Goal: Task Accomplishment & Management: Manage account settings

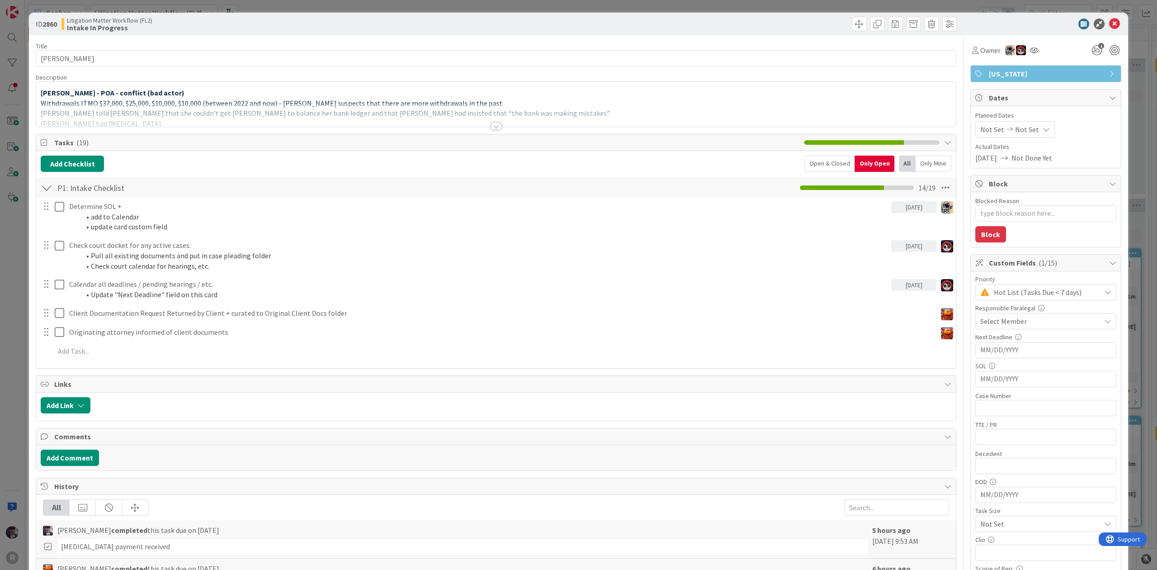
click at [250, 7] on div "ID 2860 Litigation Matter Workflow (FL2) Intake In Progress Title 15 / 128 [PER…" at bounding box center [578, 285] width 1157 height 570
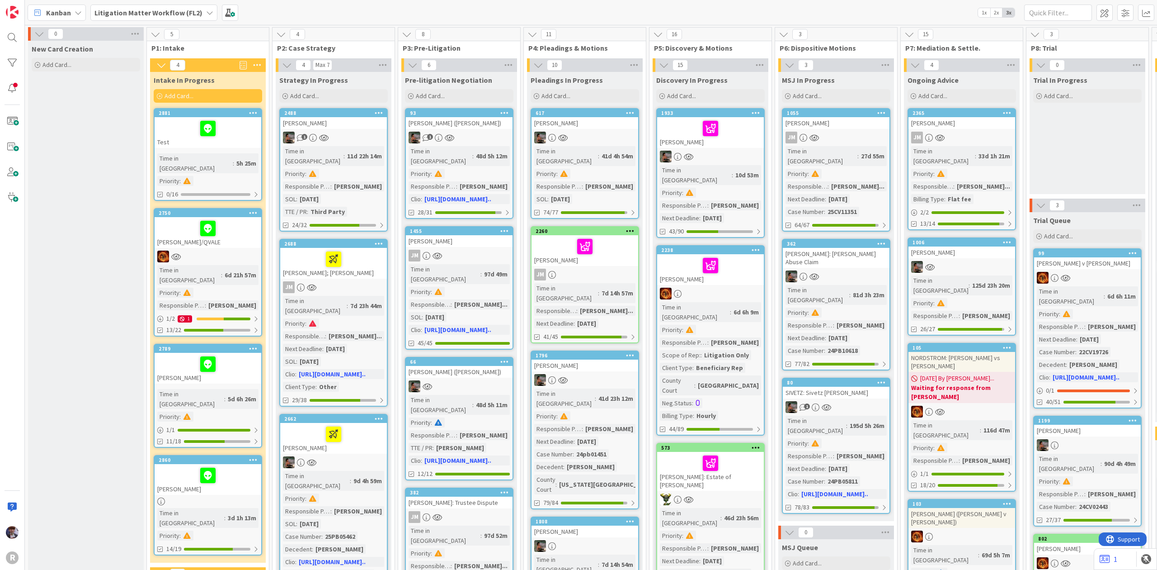
click at [199, 14] on div "Litigation Matter Workflow (FL2)" at bounding box center [153, 13] width 127 height 16
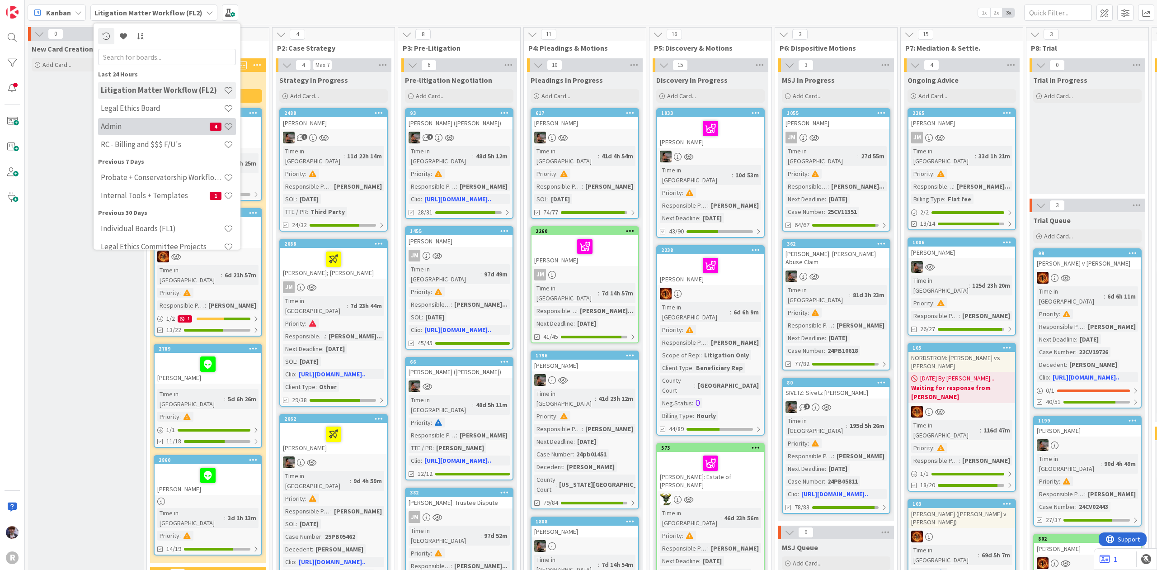
click at [141, 131] on div "Admin 4" at bounding box center [167, 126] width 138 height 17
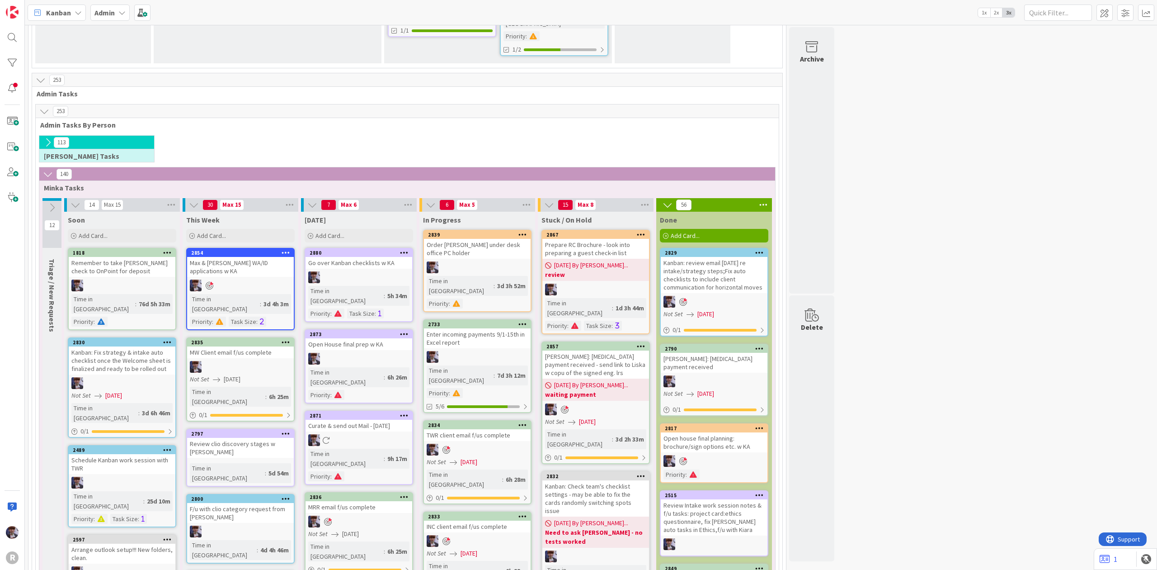
scroll to position [1687, 0]
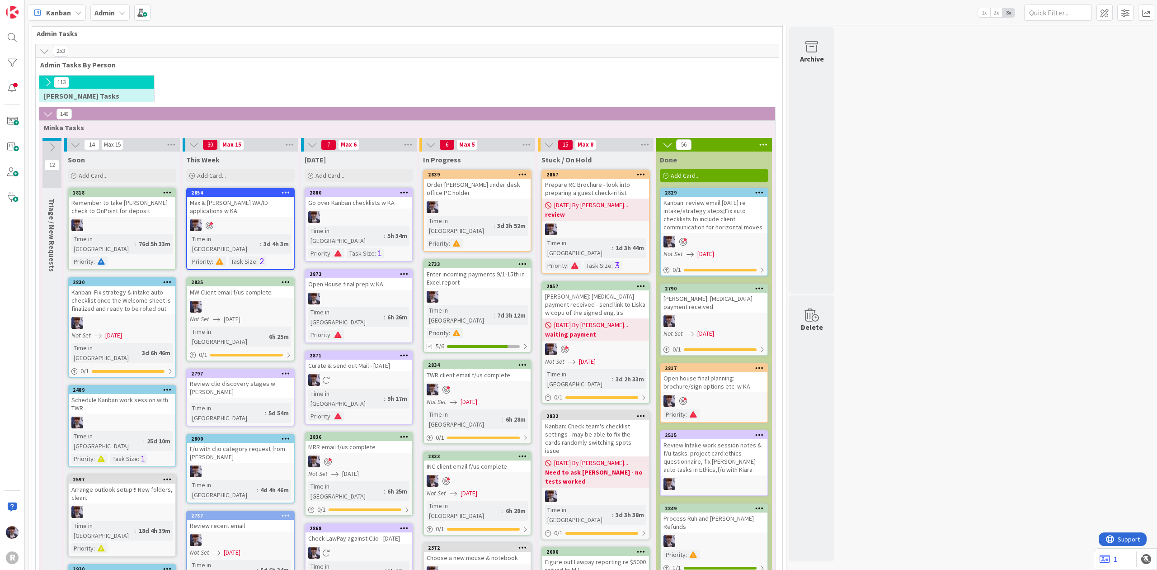
click at [403, 352] on icon at bounding box center [404, 355] width 9 height 6
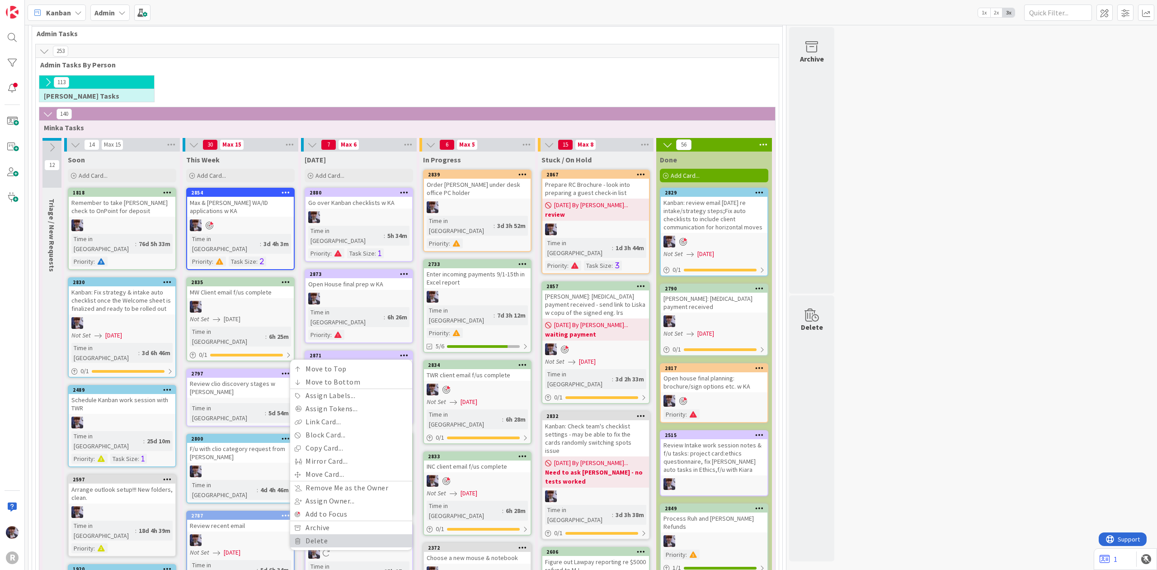
click at [349, 534] on link "Delete" at bounding box center [351, 540] width 122 height 13
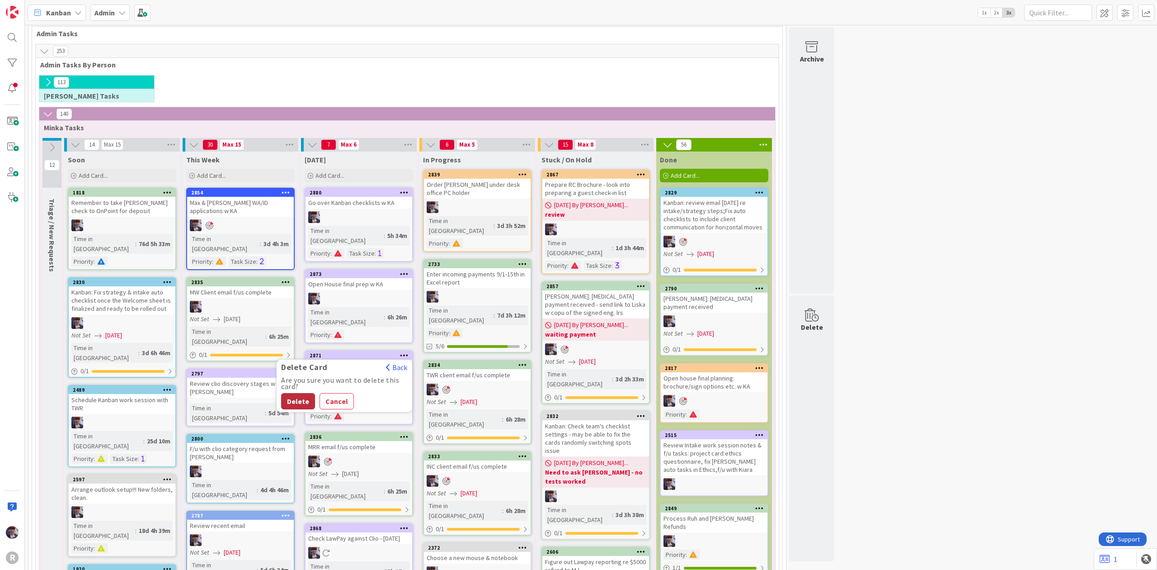
click at [297, 393] on button "Delete" at bounding box center [298, 401] width 34 height 16
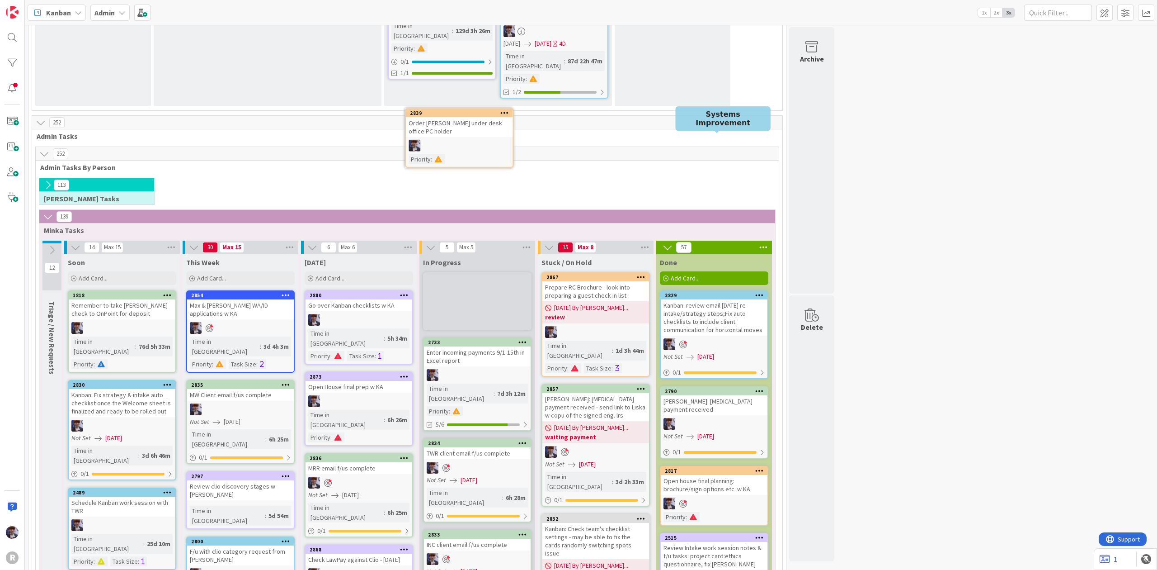
scroll to position [1581, 0]
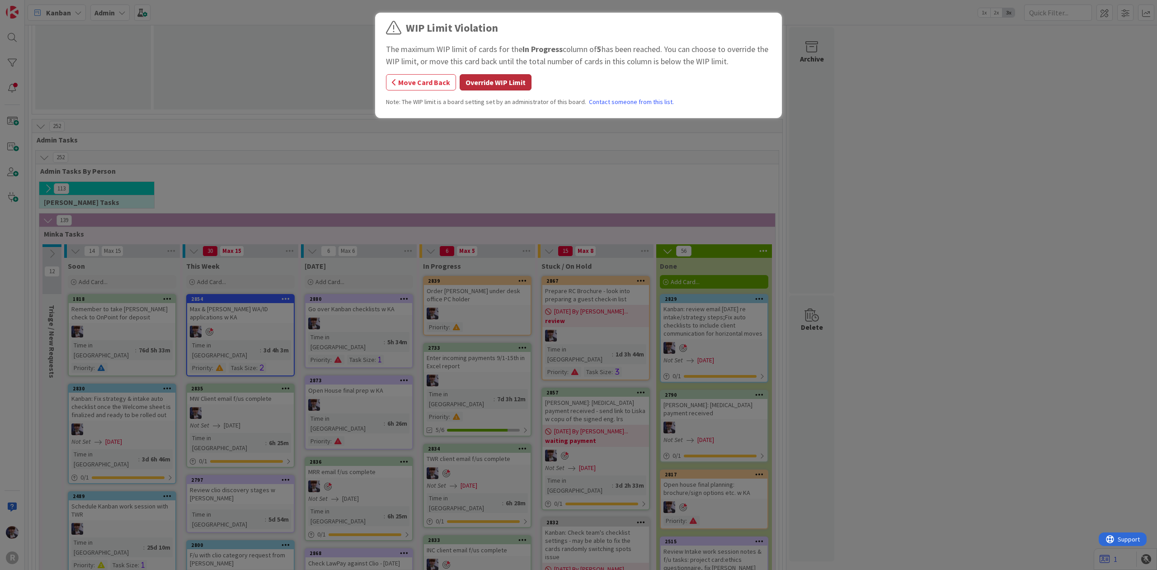
click at [480, 80] on button "Override WIP Limit" at bounding box center [496, 82] width 72 height 16
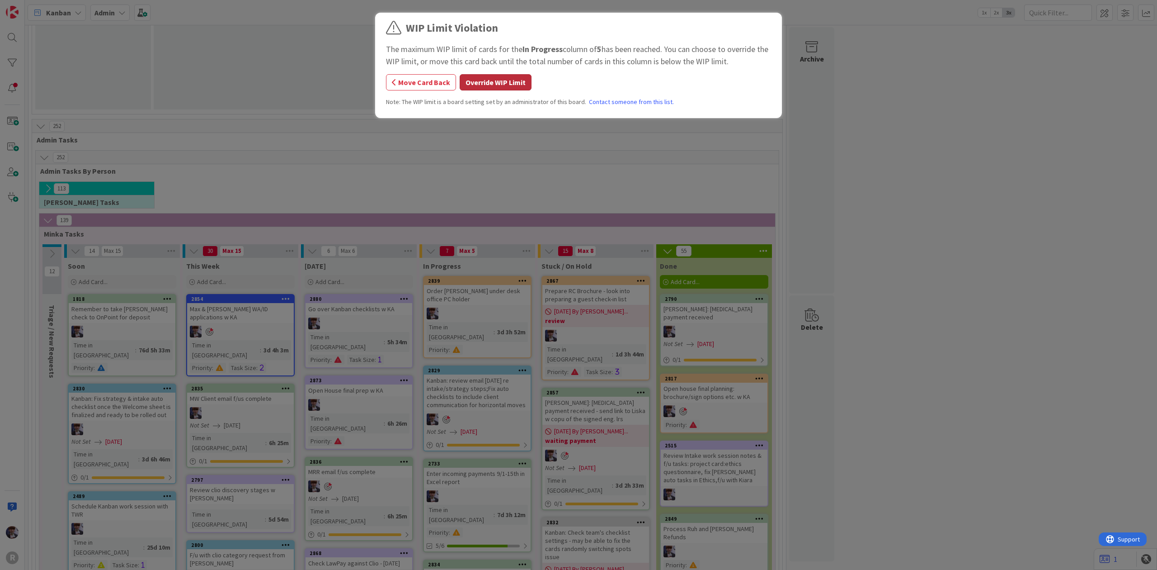
click at [507, 82] on button "Override WIP Limit" at bounding box center [496, 82] width 72 height 16
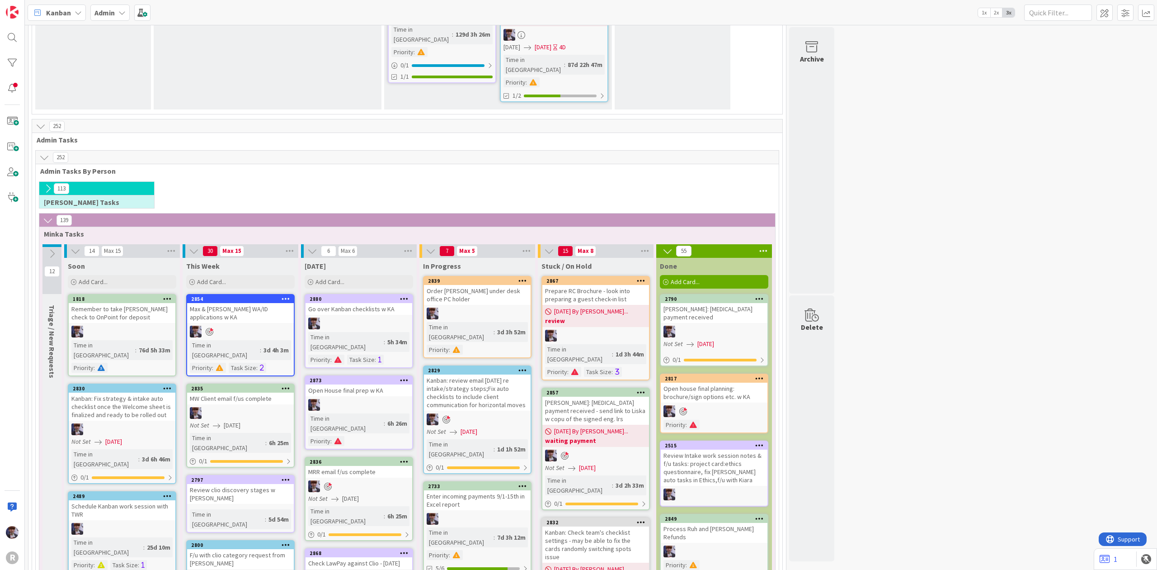
click at [759, 244] on icon at bounding box center [764, 251] width 12 height 14
click at [794, 347] on span "Archive After 90 Days..." at bounding box center [805, 353] width 65 height 13
click at [788, 365] on span "Archive Now" at bounding box center [799, 372] width 40 height 14
click at [780, 303] on button "Archive All" at bounding box center [785, 311] width 46 height 16
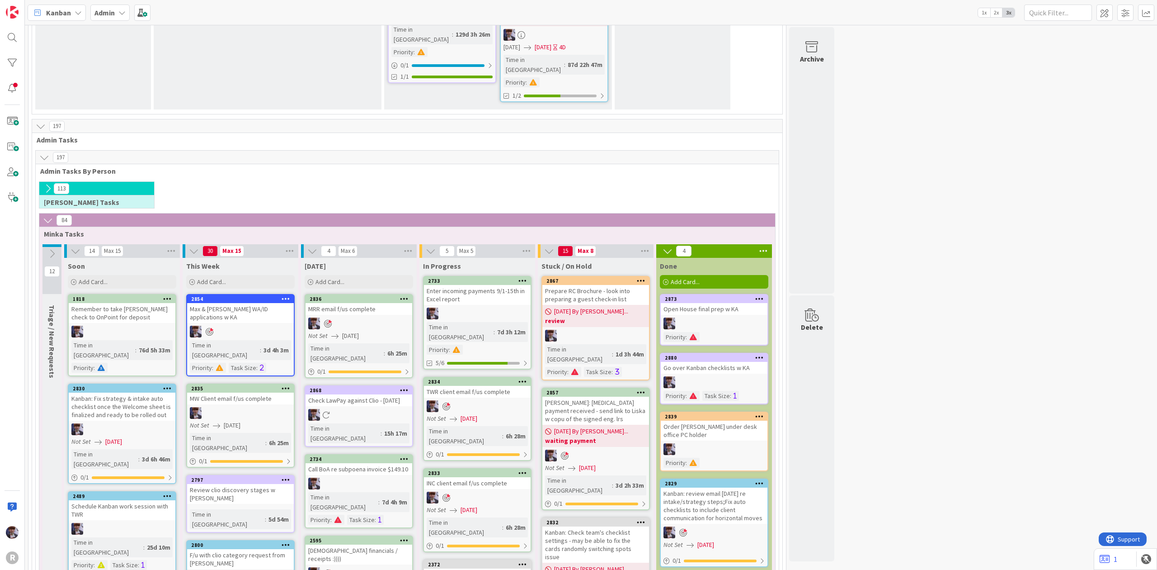
click at [479, 285] on div "Enter incoming payments 9/1-15th in Excel report" at bounding box center [477, 295] width 107 height 20
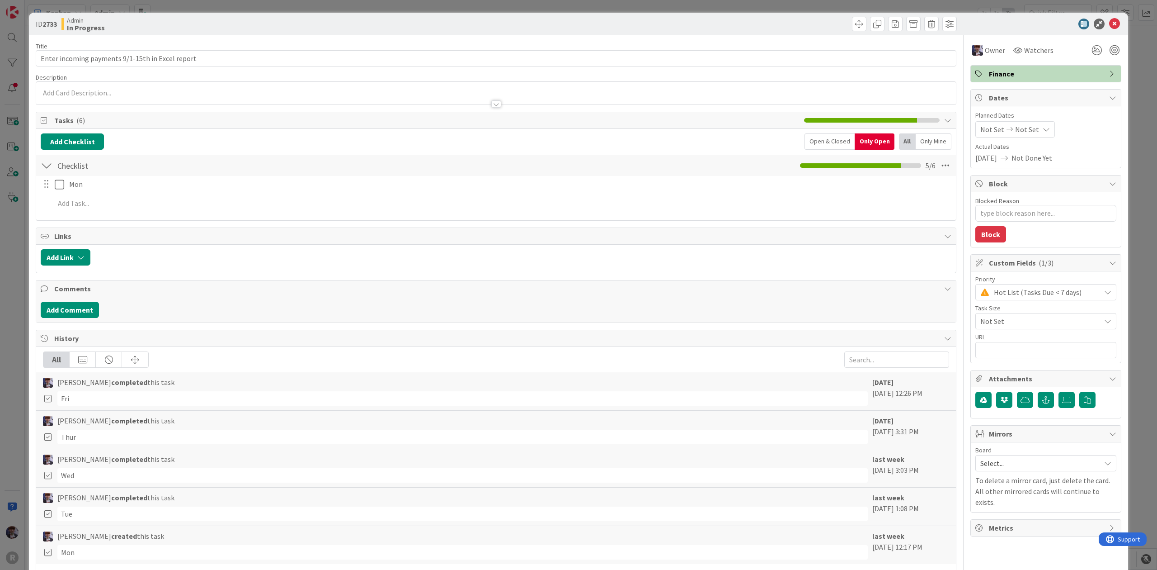
click at [24, 231] on div "ID 2733 Admin In Progress Title 48 / 128 Enter incoming payments 9/1-15th in Ex…" at bounding box center [578, 285] width 1157 height 570
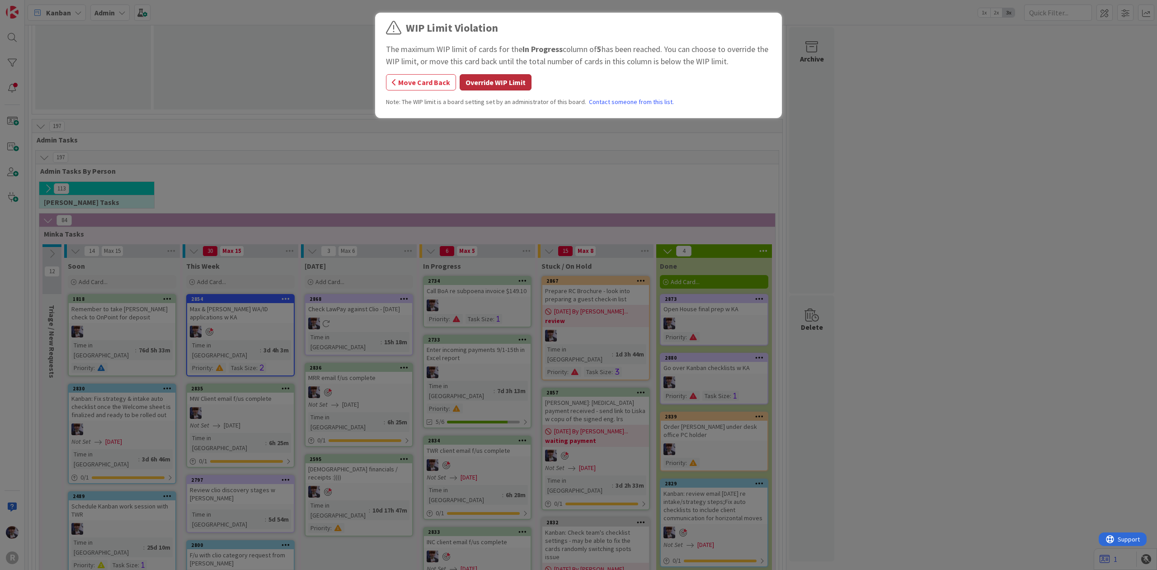
click at [479, 82] on button "Override WIP Limit" at bounding box center [496, 82] width 72 height 16
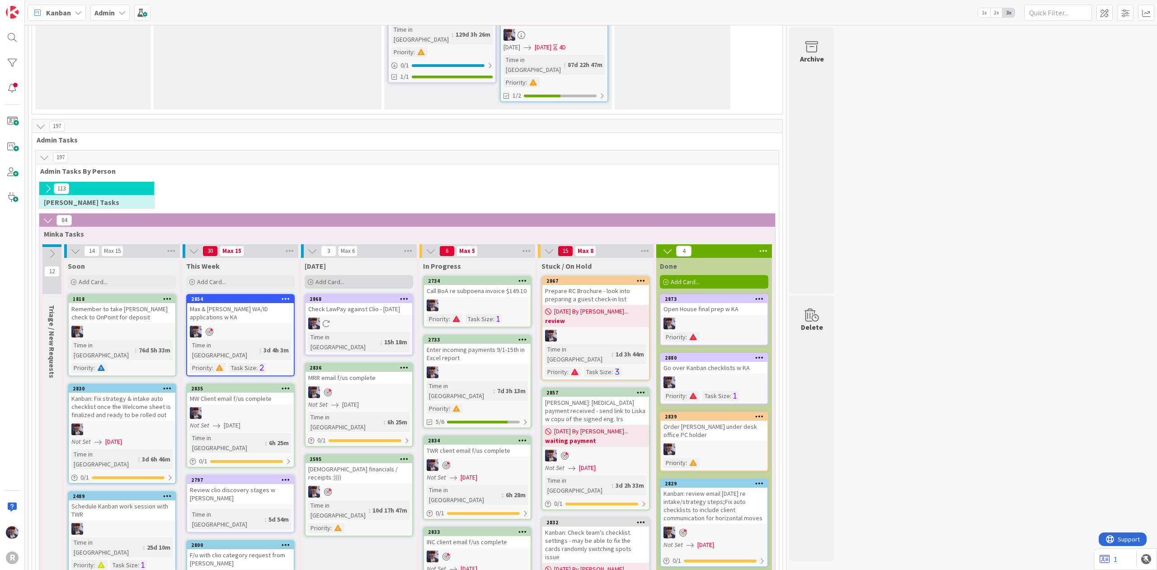
click at [368, 275] on div "Add Card..." at bounding box center [359, 282] width 108 height 14
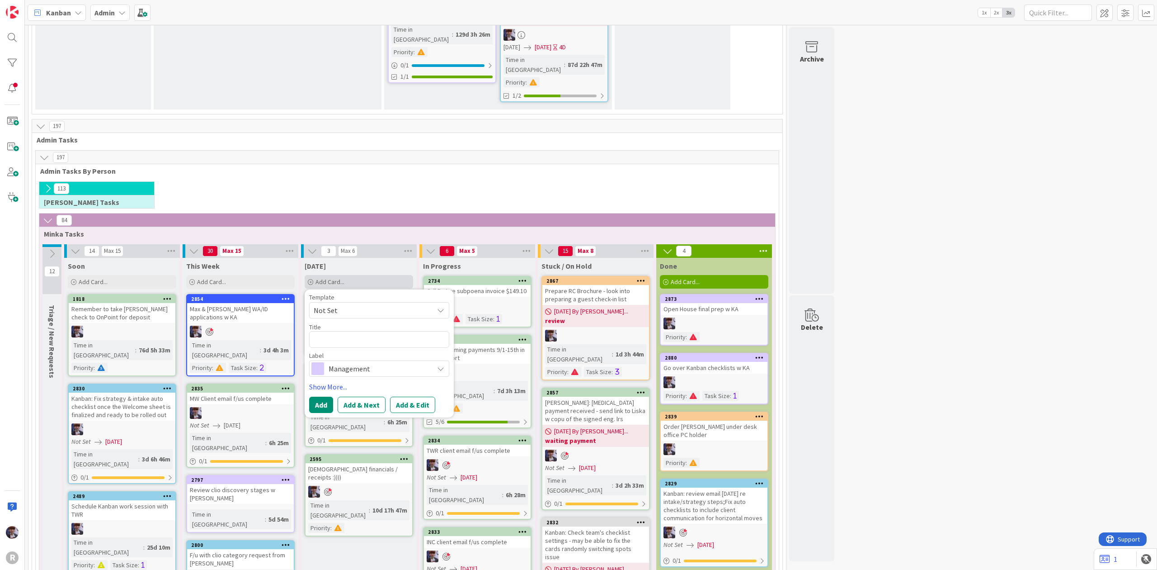
type textarea "x"
type textarea "A"
type textarea "x"
type textarea "Ad"
type textarea "x"
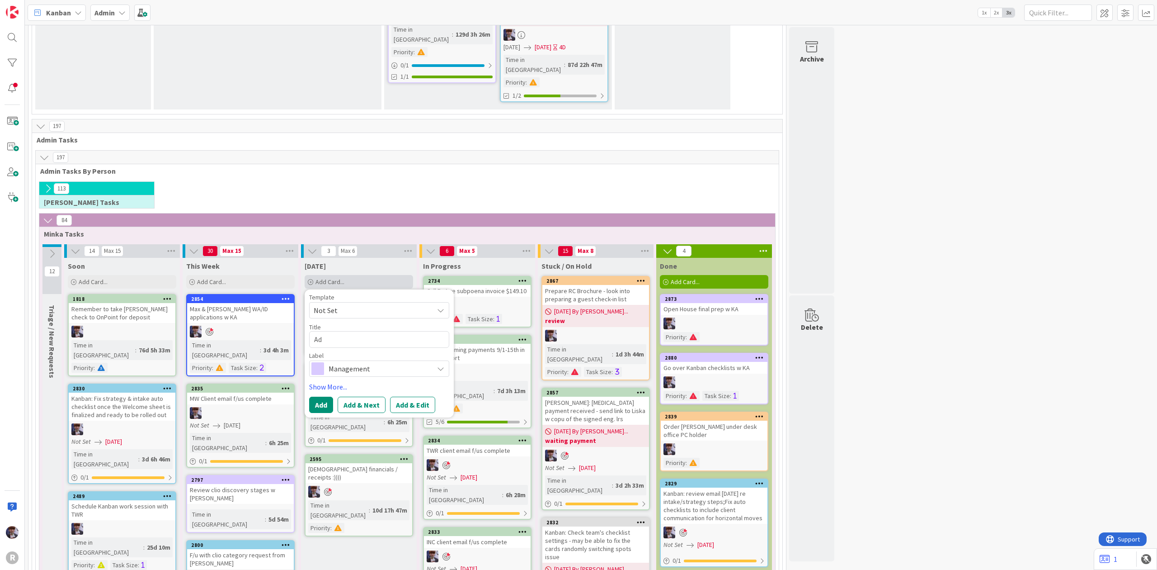
type textarea "Adv"
type textarea "x"
type textarea "Adva"
type textarea "x"
type textarea "Advan"
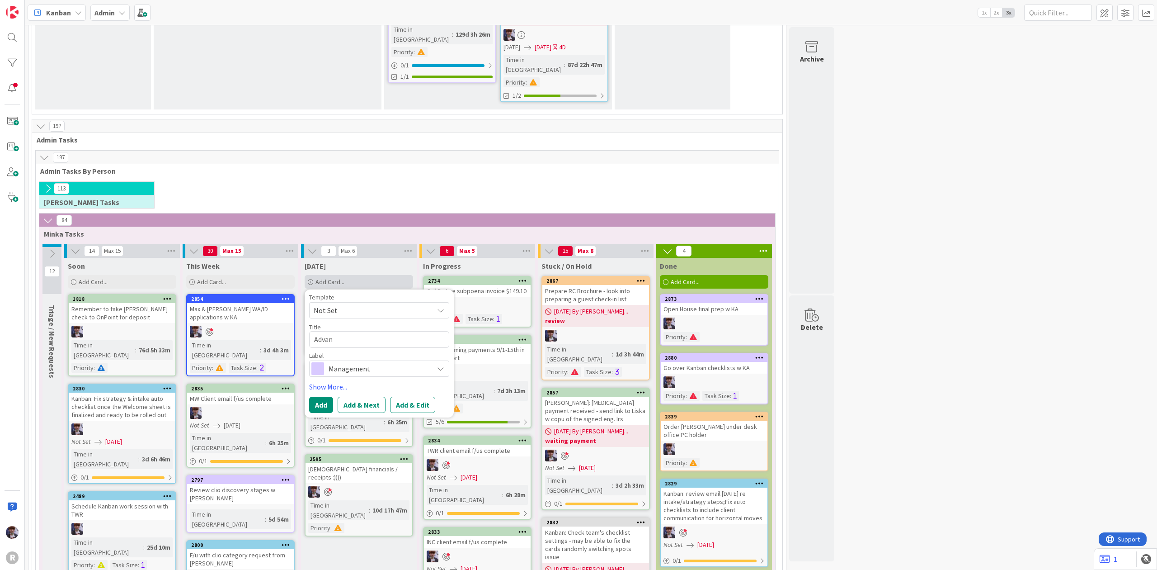
type textarea "x"
type textarea "Advanc"
type textarea "x"
type textarea "Advance"
type textarea "x"
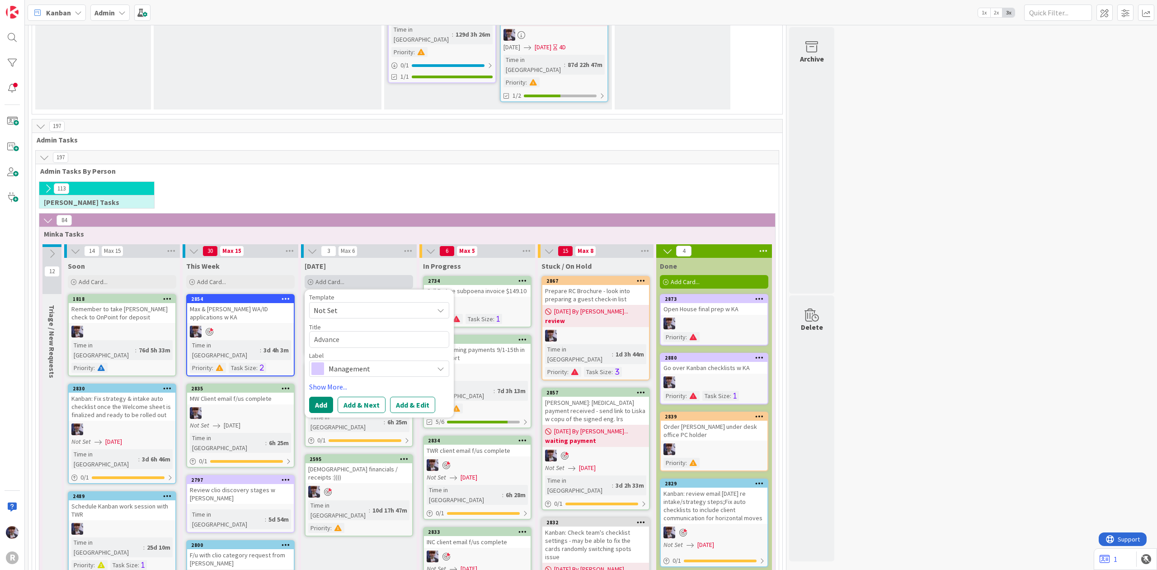
type textarea "Advanced"
type textarea "x"
type textarea "Advanced"
type textarea "x"
type textarea "Advanced C"
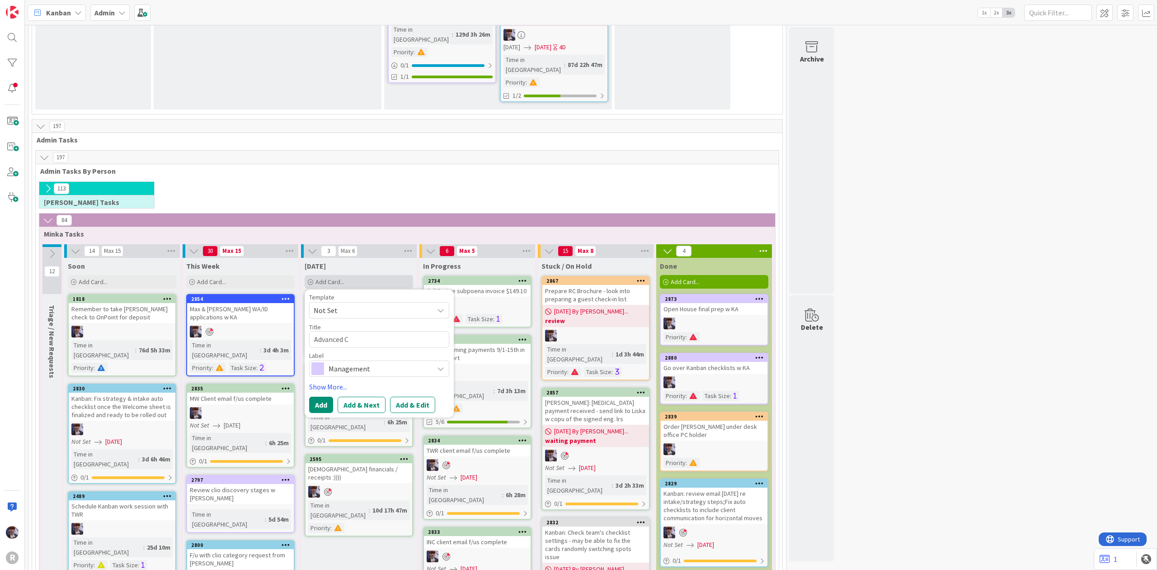
type textarea "x"
type textarea "Advanced Cl"
type textarea "x"
type textarea "Advanced Cli"
type textarea "x"
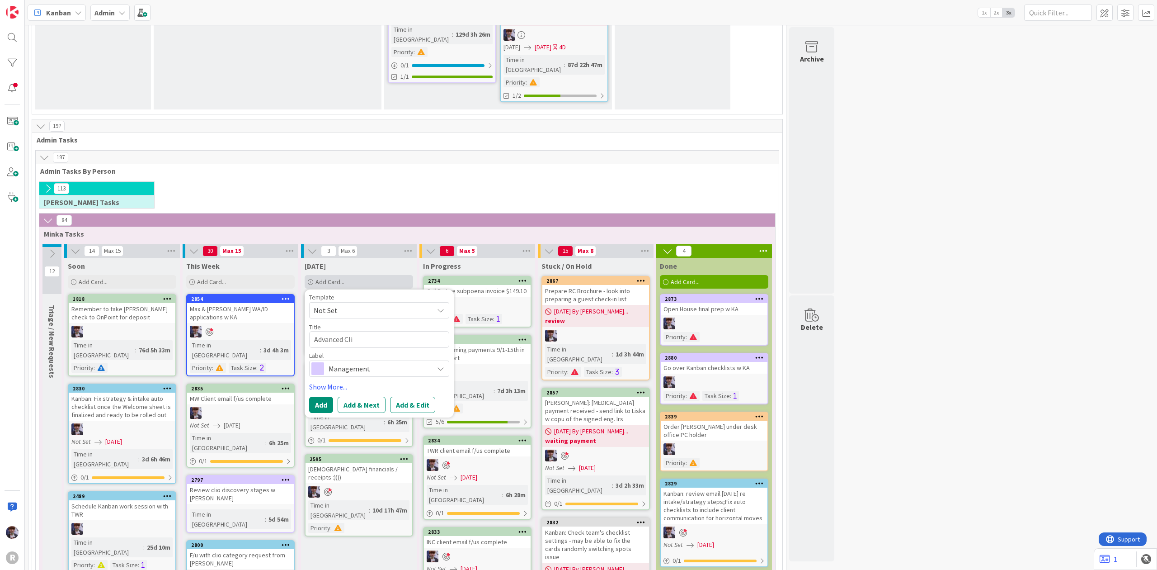
type textarea "Advanced Clie"
type textarea "x"
type textarea "Advanced Clien"
type textarea "x"
type textarea "Advanced Client"
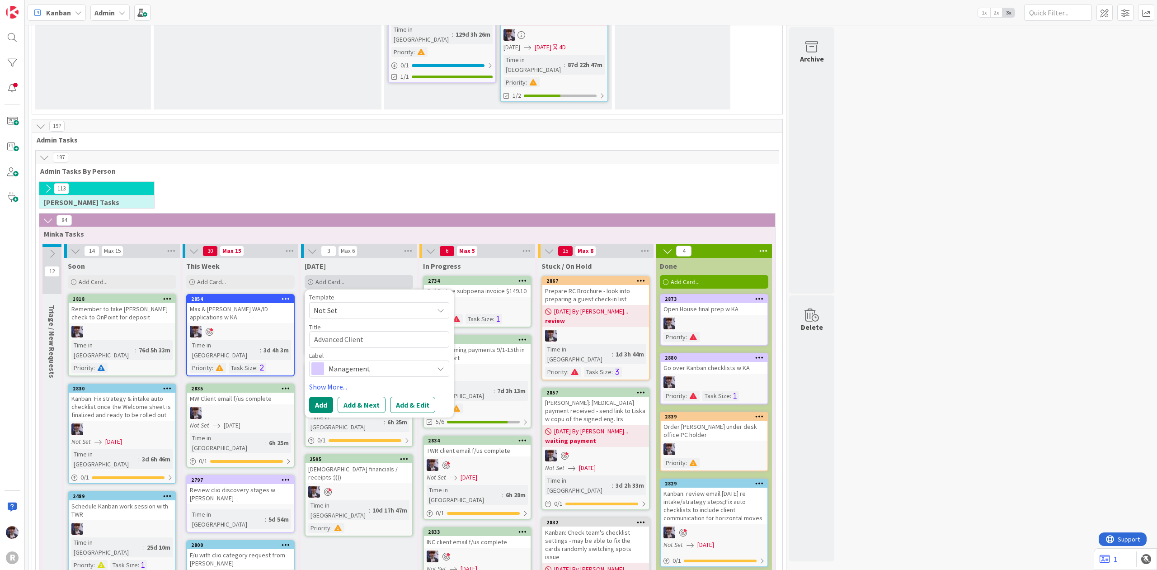
type textarea "x"
type textarea "Advanced Client"
type textarea "x"
type textarea "Advanced Client c"
type textarea "x"
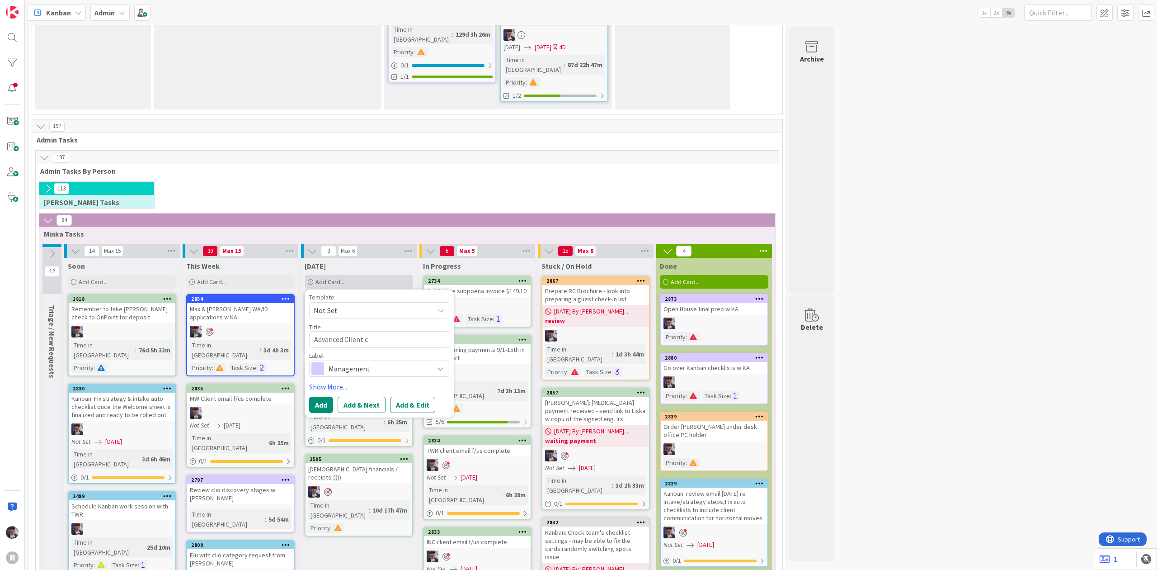
type textarea "Advanced Client co"
type textarea "x"
type textarea "Advanced Client cos"
type textarea "x"
type textarea "Advanced Client costs"
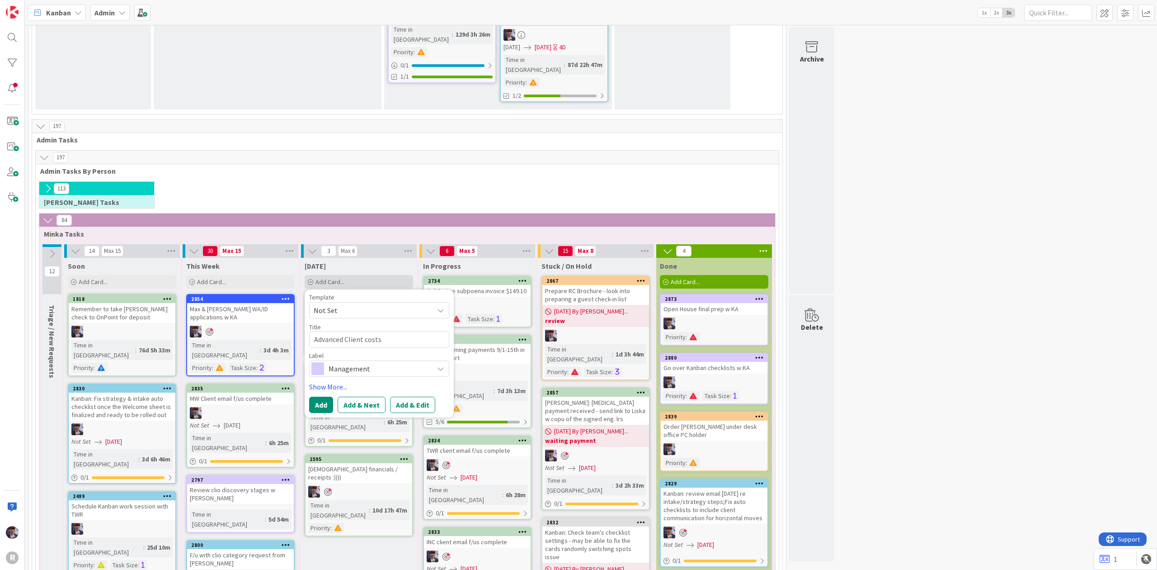
type textarea "x"
type textarea "Advanced Client costs:"
type textarea "x"
type textarea "Advanced Client costs:"
type textarea "x"
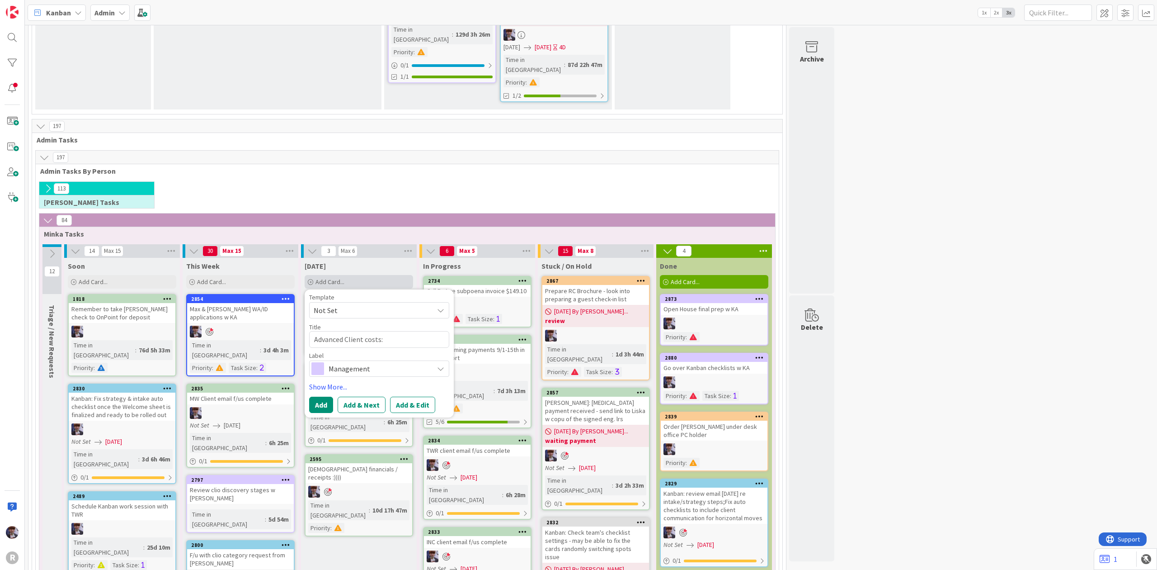
type textarea "Advanced Client costs: B"
type textarea "x"
type textarea "Advanced Client costs: Ba"
type textarea "x"
type textarea "Advanced Client costs: Bat"
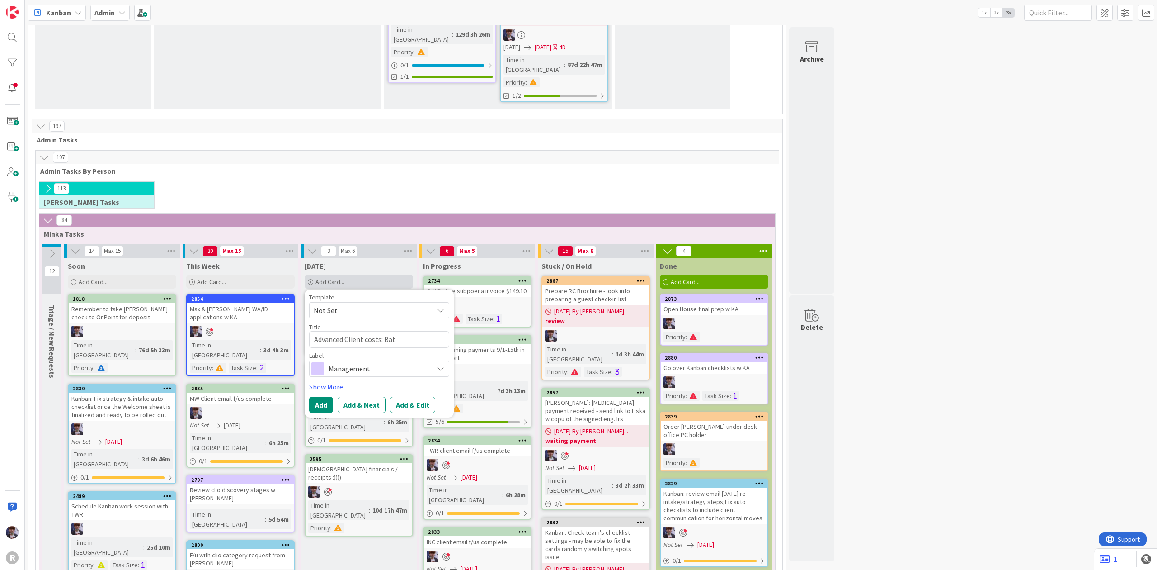
type textarea "x"
type textarea "Advanced Client costs: Batt"
type textarea "x"
type textarea "Advanced Client costs: Battl"
type textarea "x"
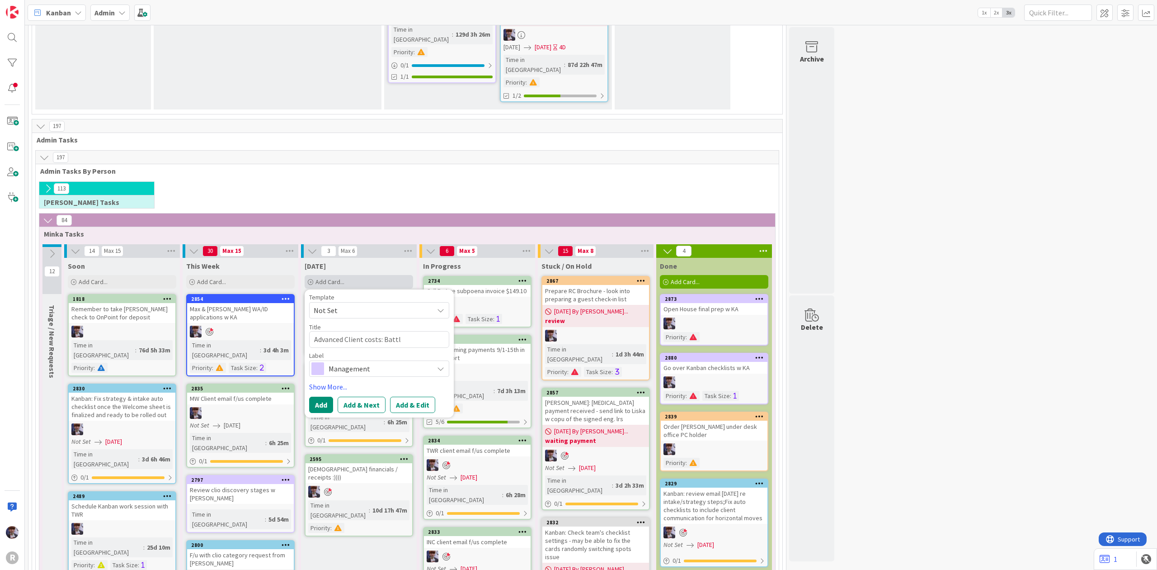
type textarea "Advanced Client costs: Battle"
type textarea "x"
type textarea "Advanced Client costs: Battles"
type textarea "x"
type textarea "Advanced Client costs: Battles"
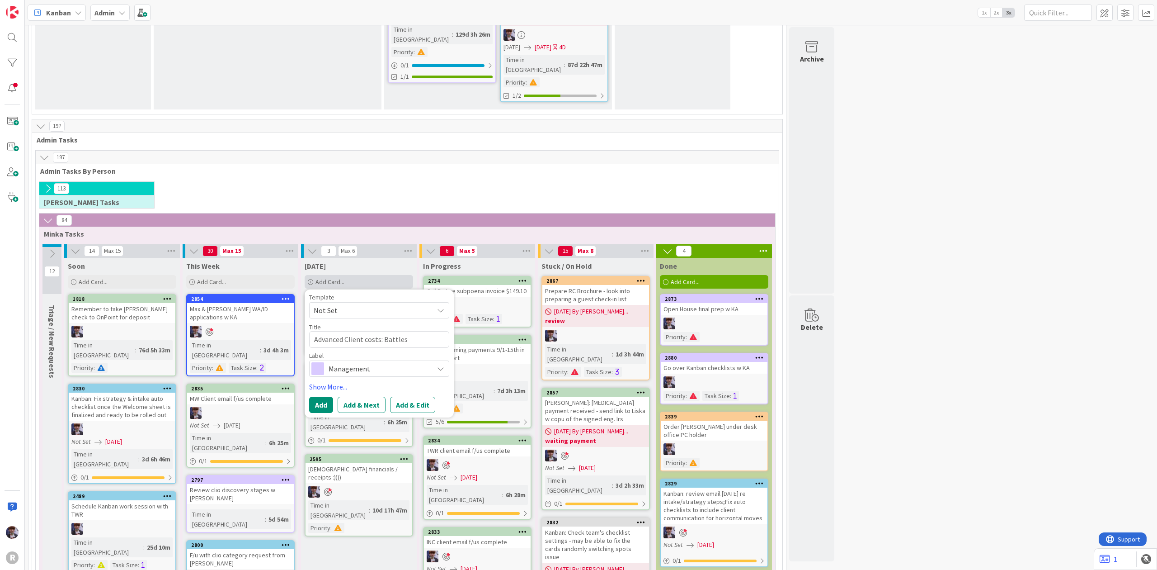
type textarea "x"
type textarea "Advanced Client costs: Battles C"
type textarea "x"
type textarea "Advanced Client costs: Battles Ch"
type textarea "x"
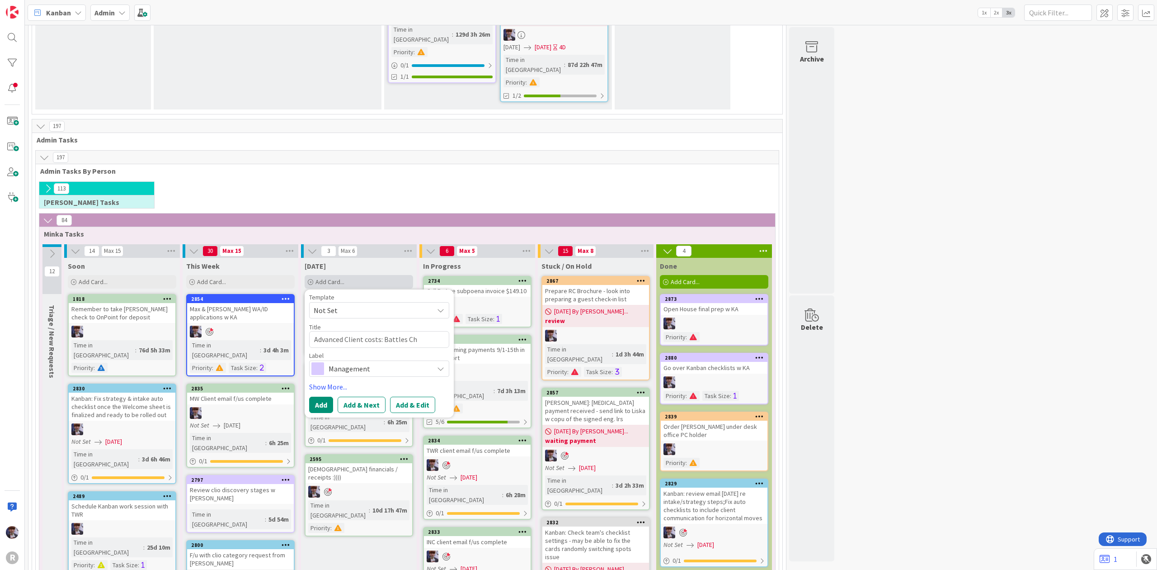
type textarea "Advanced Client costs: Battles Che"
type textarea "x"
type textarea "Advanced Client costs: Battles Chev"
type textarea "x"
type textarea "Advanced Client costs: Battles Chevc"
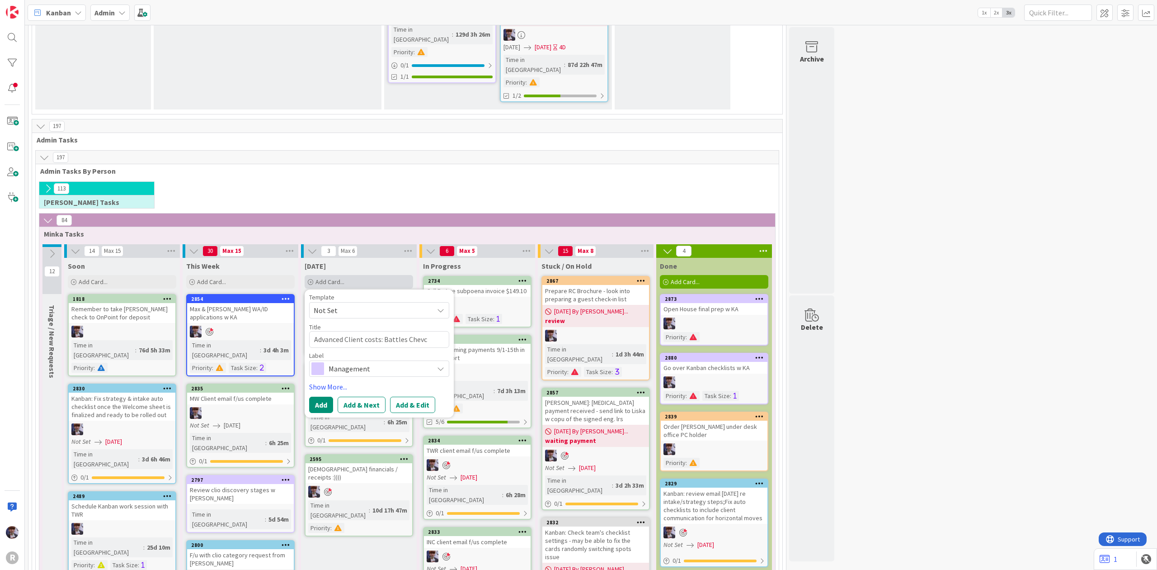
type textarea "x"
type textarea "Advanced Client costs: Battles Chevck"
type textarea "x"
type textarea "Advanced Client costs: Battles Chevc"
type textarea "x"
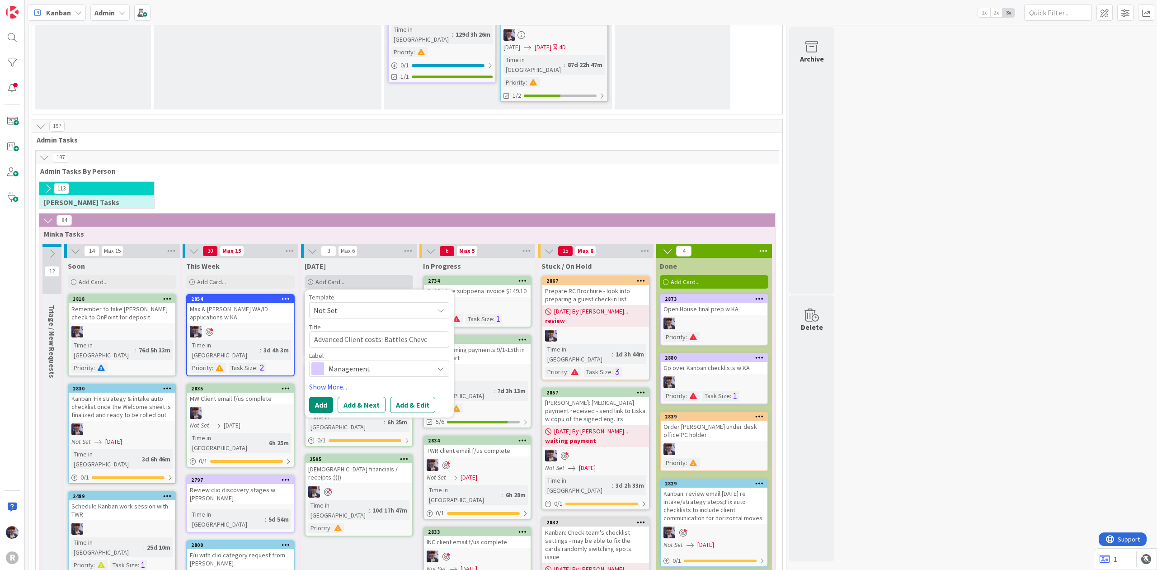
type textarea "Advanced Client costs: Battles Chev"
type textarea "x"
type textarea "Advanced Client costs: Battles Che"
type textarea "x"
type textarea "Advanced Client costs: Battles Ch"
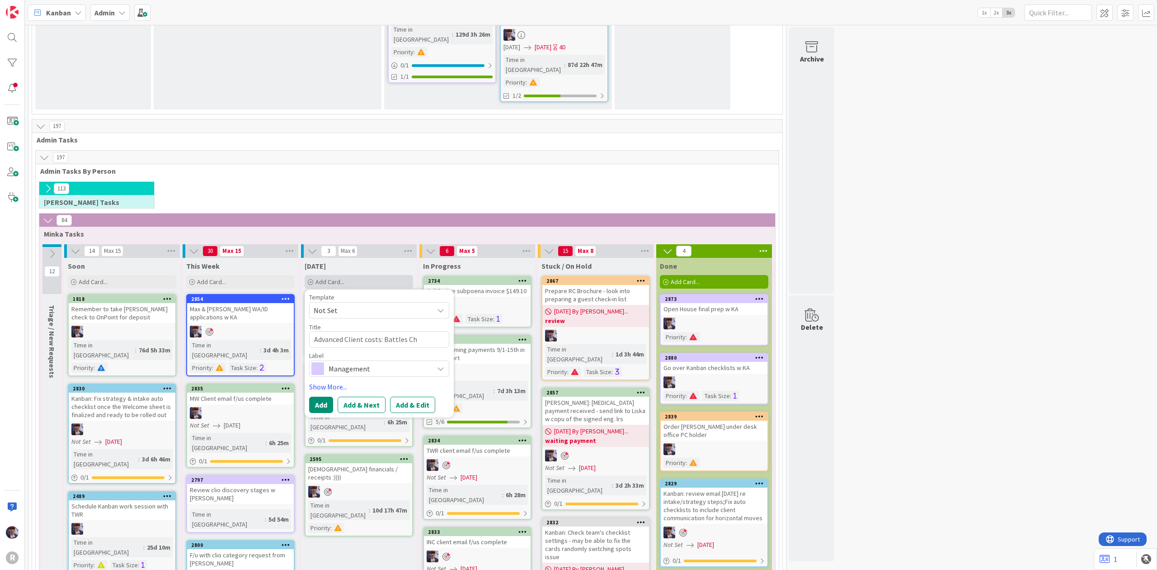
type textarea "x"
type textarea "Advanced Client costs: Battles C"
type textarea "x"
type textarea "Advanced Client costs: Battles"
type textarea "x"
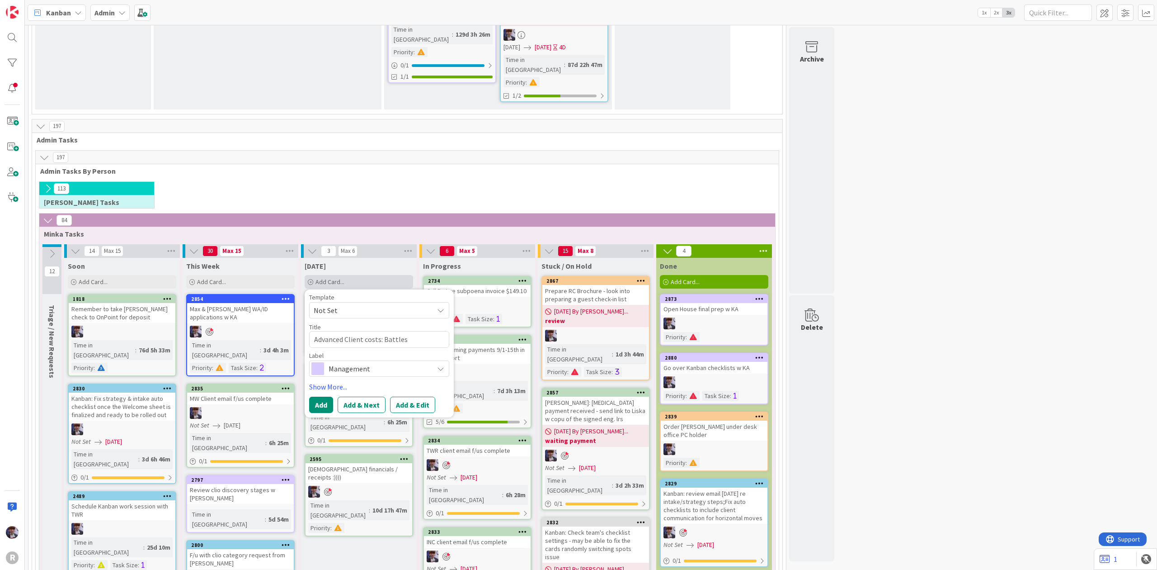
type textarea "Advanced Client costs: Battles"
type textarea "x"
type textarea "Advanced Client costs: Battle"
type textarea "x"
type textarea "Advanced Client costs: Battl"
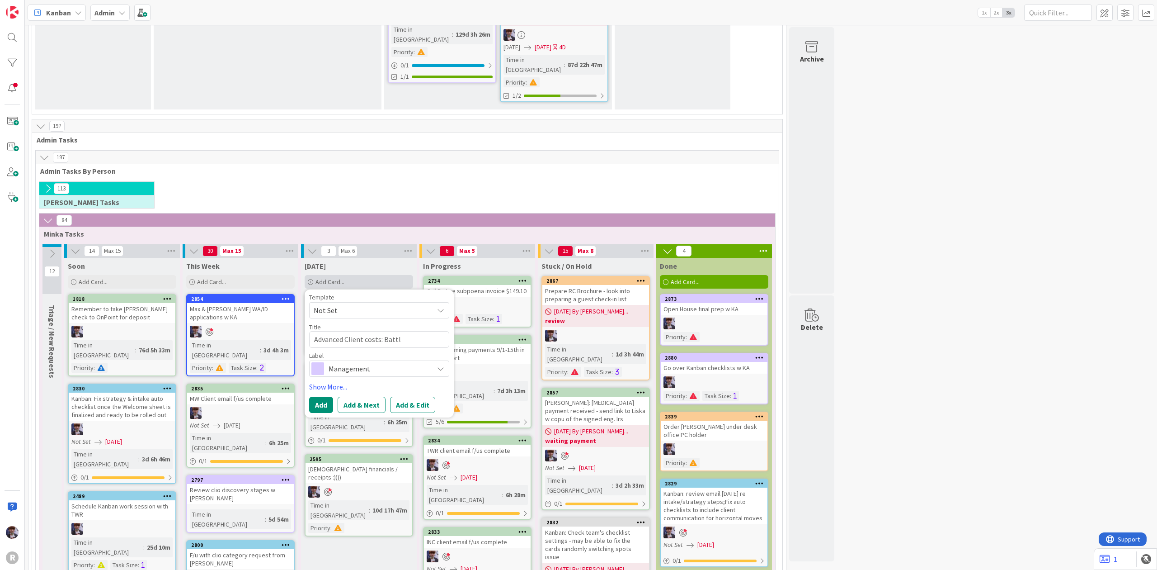
type textarea "x"
type textarea "Advanced Client costs: Batt"
type textarea "x"
type textarea "Advanced Client costs: Bat"
type textarea "x"
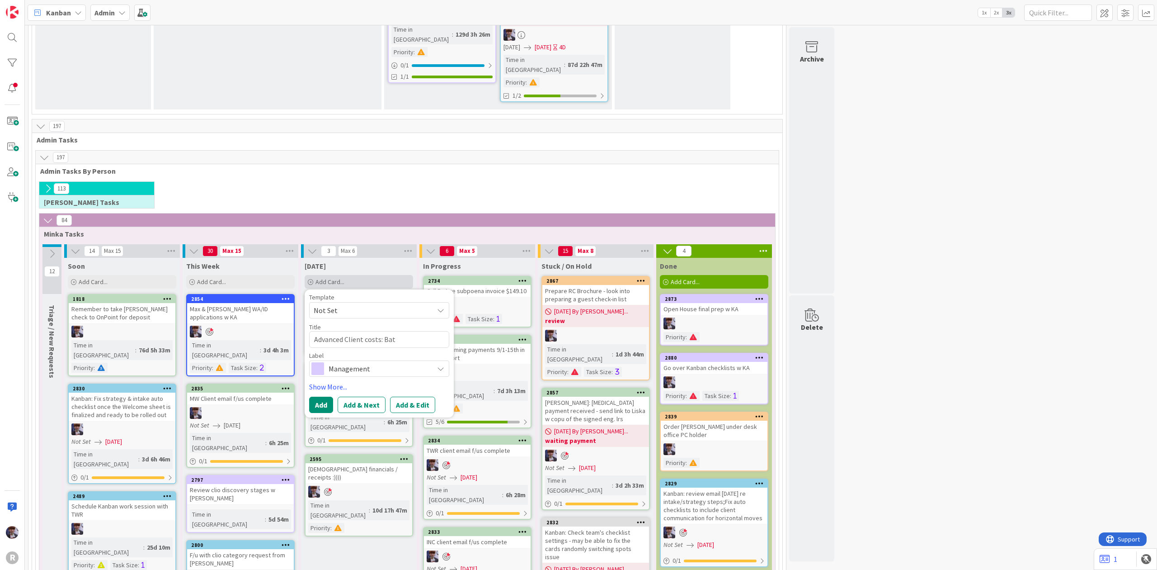
type textarea "Advanced Client costs: Batt"
type textarea "x"
type textarea "Advanced Client costs: Battl"
type textarea "x"
type textarea "Advanced Client costs: Battle"
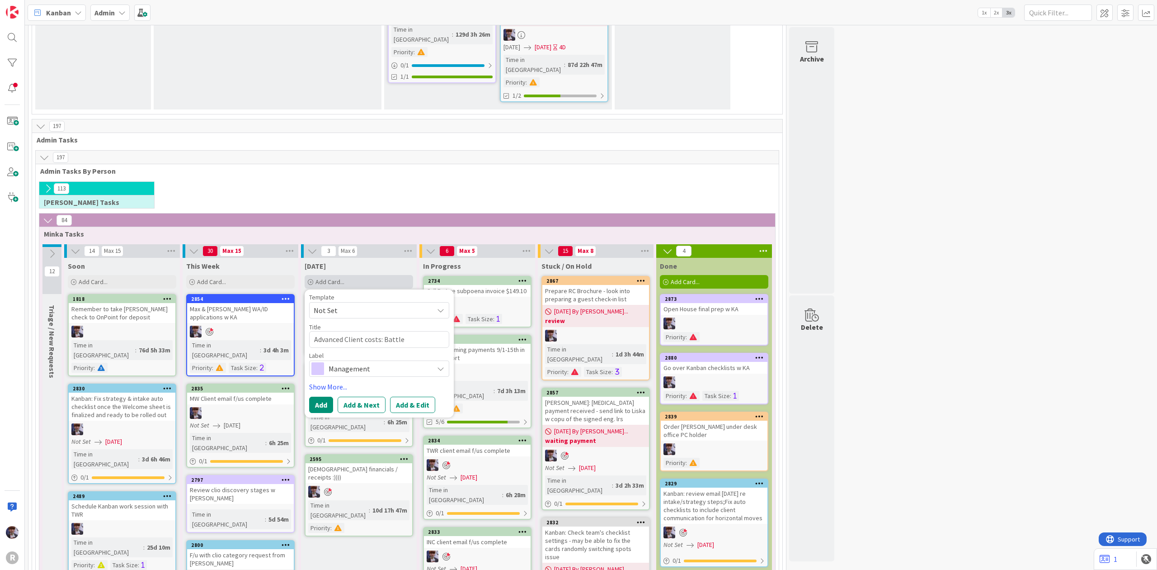
type textarea "x"
type textarea "Advanced Client costs: Battles"
type textarea "x"
type textarea "Advanced Client costs: Battles c"
type textarea "x"
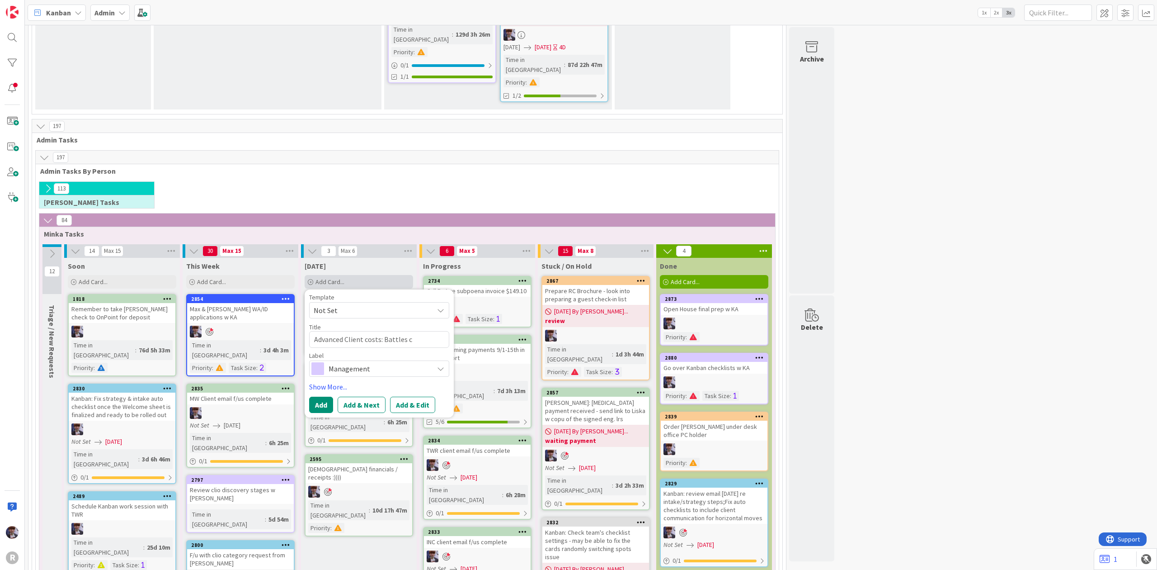
type textarea "Advanced Client costs: Battles ch"
type textarea "x"
type textarea "Advanced Client costs: Battles che"
type textarea "x"
type textarea "Advanced Client costs: Battles check"
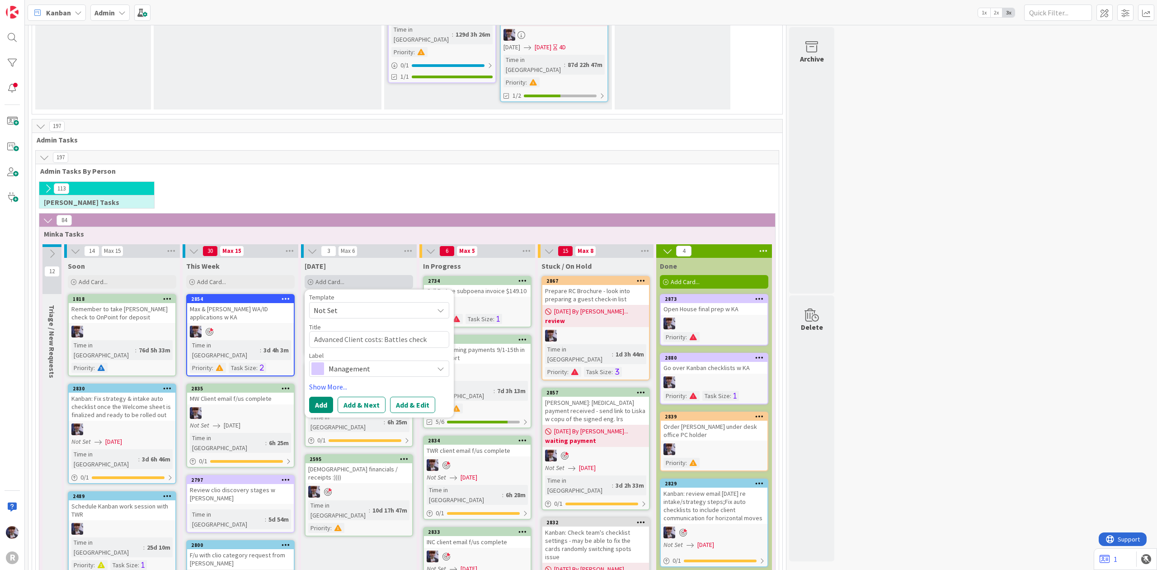
type textarea "x"
type textarea "Advanced Client costs: Battles check"
type textarea "x"
type textarea "Advanced Client costs: Battles check"
click at [380, 331] on textarea "Advanced Client costs: Battles check" at bounding box center [379, 339] width 140 height 17
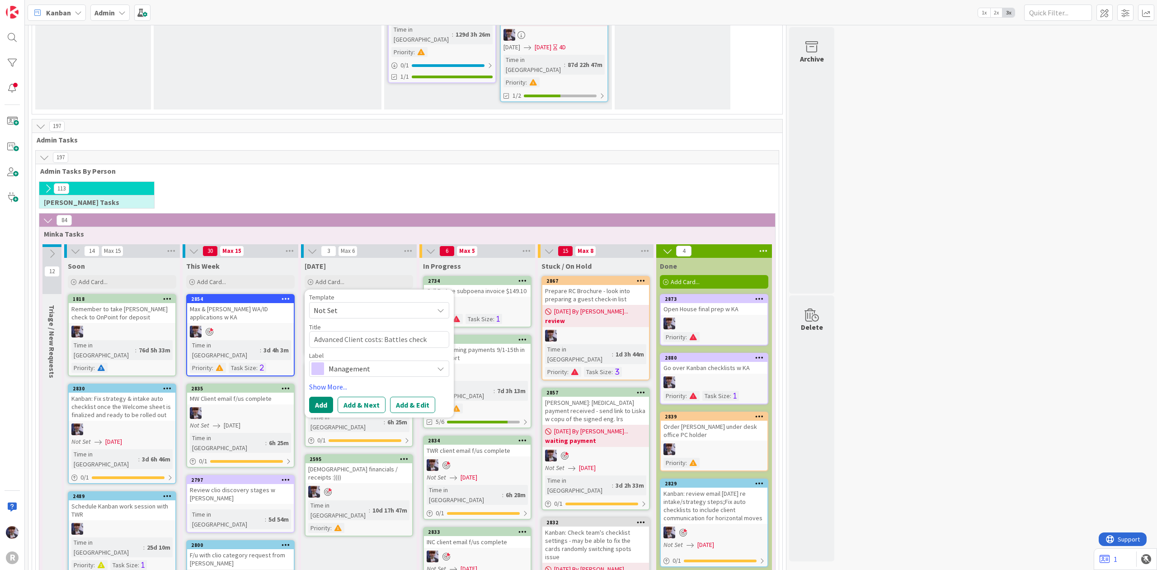
type textarea "x"
type textarea "Advanced Client costs: Battles check,"
type textarea "x"
type textarea "Advanced Client costs: Battles check,"
type textarea "x"
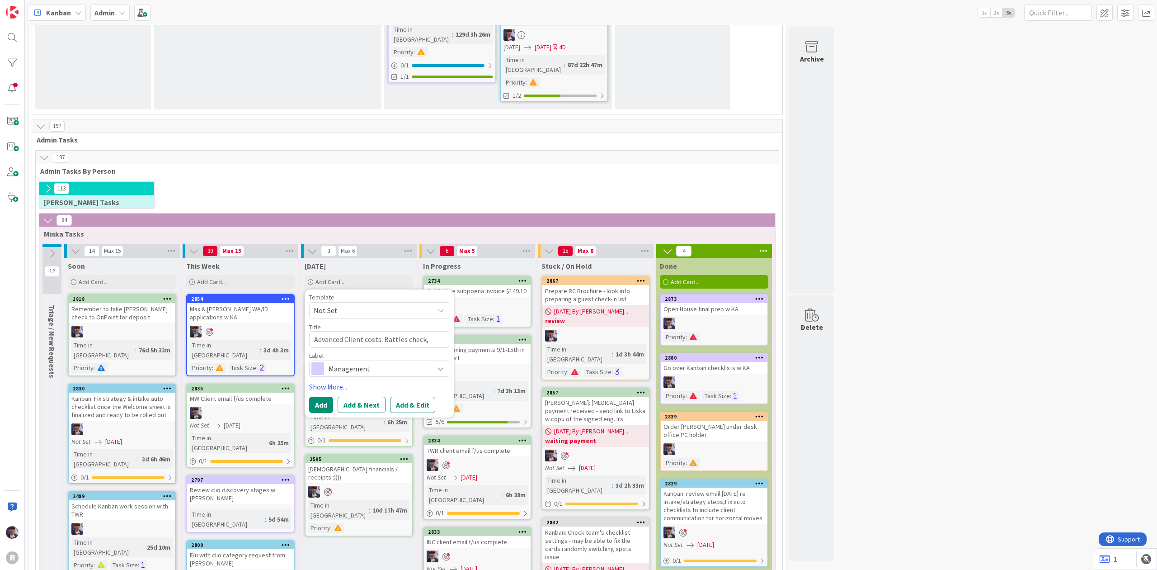
type textarea "Advanced Client costs: Battles check, L"
type textarea "x"
type textarea "Advanced Client costs: Battles check, La"
type textarea "x"
type textarea "Advanced Client costs: Battles check, Lar"
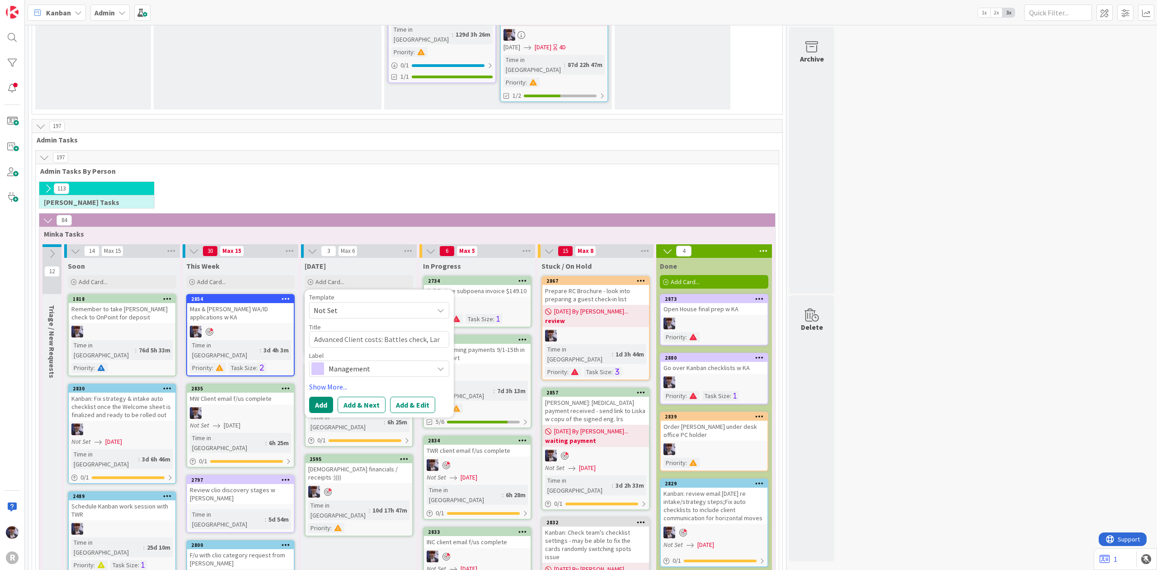
type textarea "x"
type textarea "Advanced Client costs: Battles check, [PERSON_NAME]"
type textarea "x"
type textarea "Advanced Client costs: Battles check, Larso"
type textarea "x"
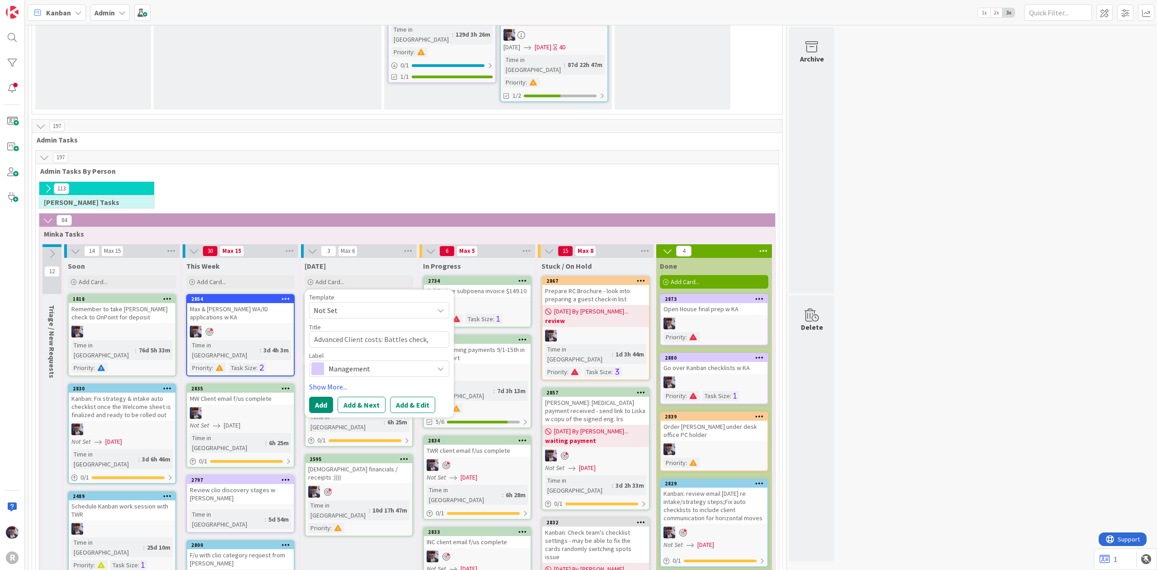
type textarea "Advanced Client costs: Battles check, [PERSON_NAME]"
type textarea "x"
type textarea "Advanced Client costs: Battles check, [PERSON_NAME]"
type textarea "x"
type textarea "Advanced Client costs: Battles check, [PERSON_NAME] a"
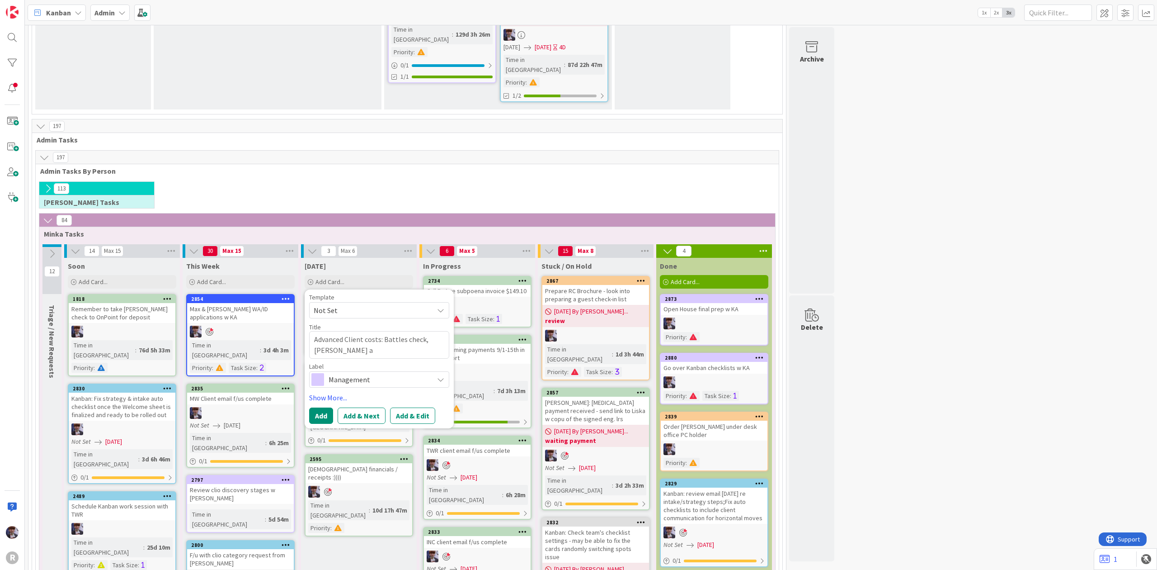
type textarea "x"
type textarea "Advanced Client costs: Battles check, [PERSON_NAME]"
type textarea "x"
type textarea "Advanced Client costs: Battles check, [PERSON_NAME] aff"
type textarea "x"
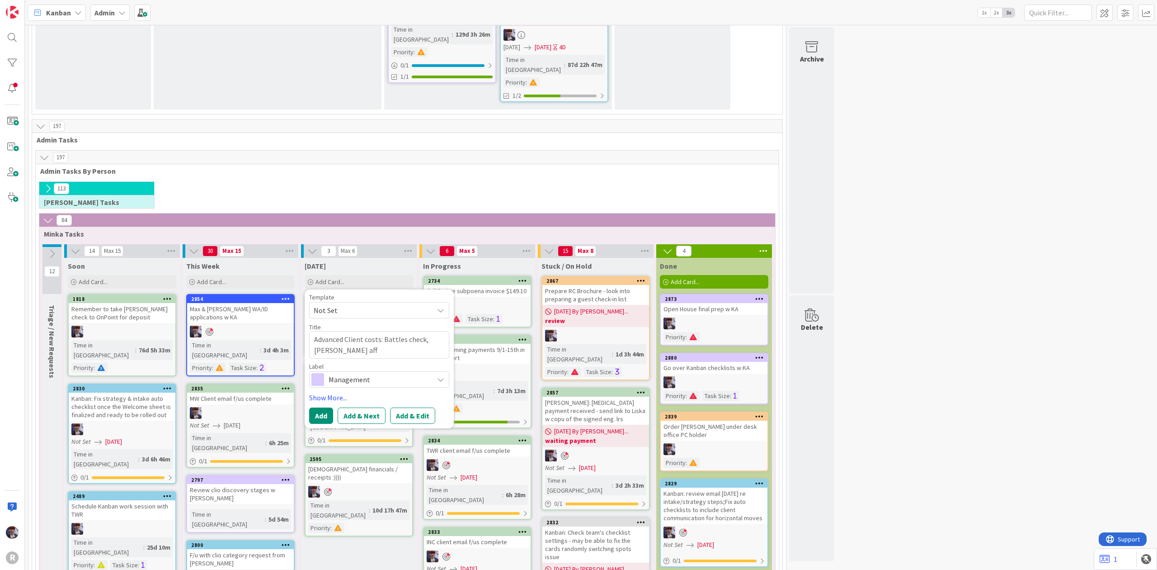
type textarea "Advanced Client costs: Battles check, [PERSON_NAME] affi"
type textarea "x"
type textarea "Advanced Client costs: Battles check, [PERSON_NAME] affid"
type textarea "x"
type textarea "Advanced Client costs: Battles check, [PERSON_NAME] affida"
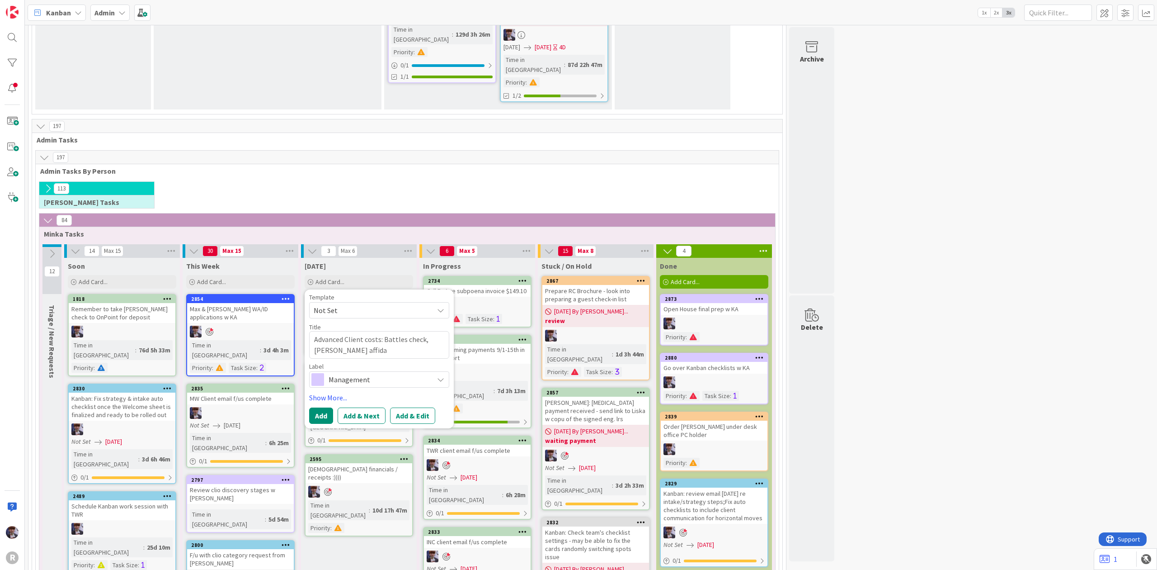
type textarea "x"
type textarea "Advanced Client costs: Battles check, [PERSON_NAME] affidav"
type textarea "x"
type textarea "Advanced Client costs: Battles check, [PERSON_NAME] affidavi"
type textarea "x"
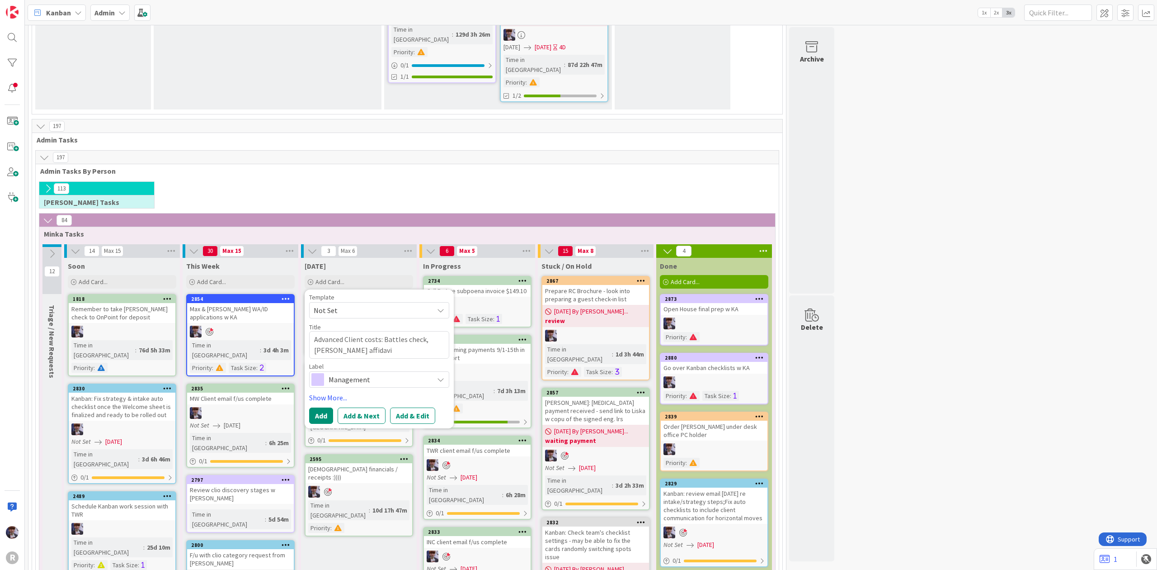
type textarea "Advanced Client costs: Battles check, [PERSON_NAME] affidavit"
type textarea "x"
type textarea "Advanced Client costs: Battles check, [PERSON_NAME] affidavit"
type textarea "x"
type textarea "Advanced Client costs: Battles check, [PERSON_NAME] affidavit of"
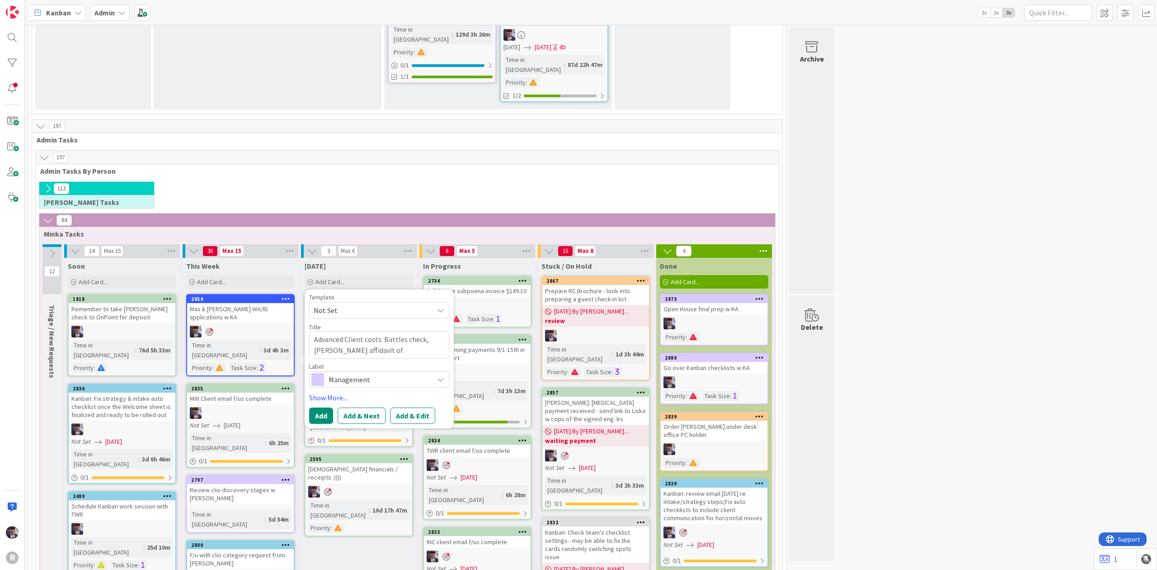
type textarea "x"
type textarea "Advanced Client costs: Battles check, [PERSON_NAME] affidavit of"
type textarea "x"
type textarea "Advanced Client costs: Battles check, [PERSON_NAME] affidavit of p"
type textarea "x"
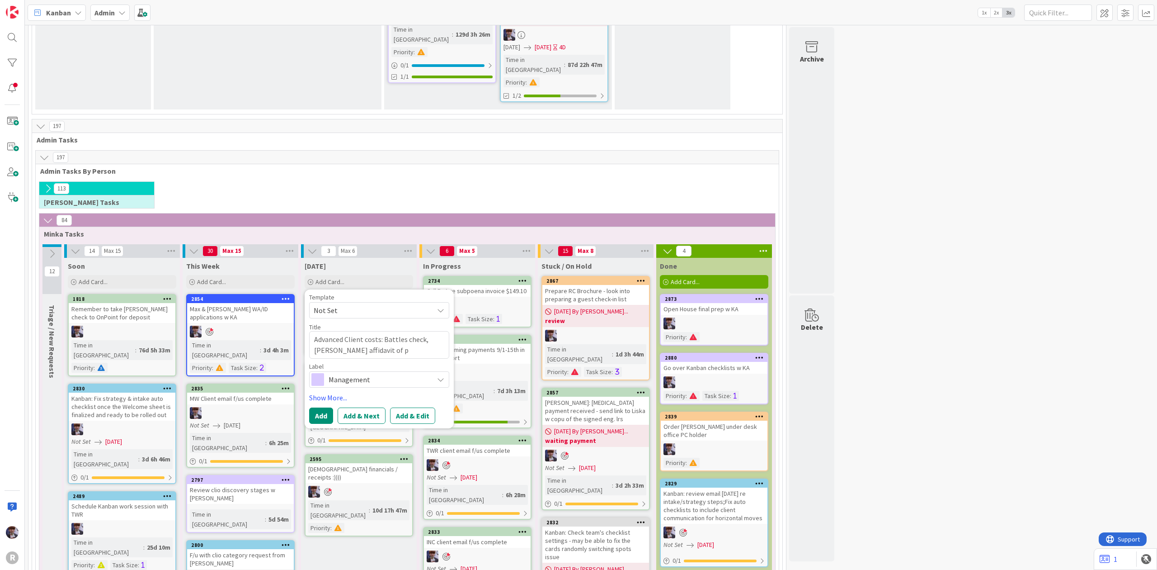
type textarea "Advanced Client costs: Battles check, [PERSON_NAME] affidavit of pu"
type textarea "x"
type textarea "Advanced Client costs: Battles check, [PERSON_NAME] affidavit of publ"
type textarea "x"
type textarea "Advanced Client costs: Battles check, [PERSON_NAME] affidavit of publi"
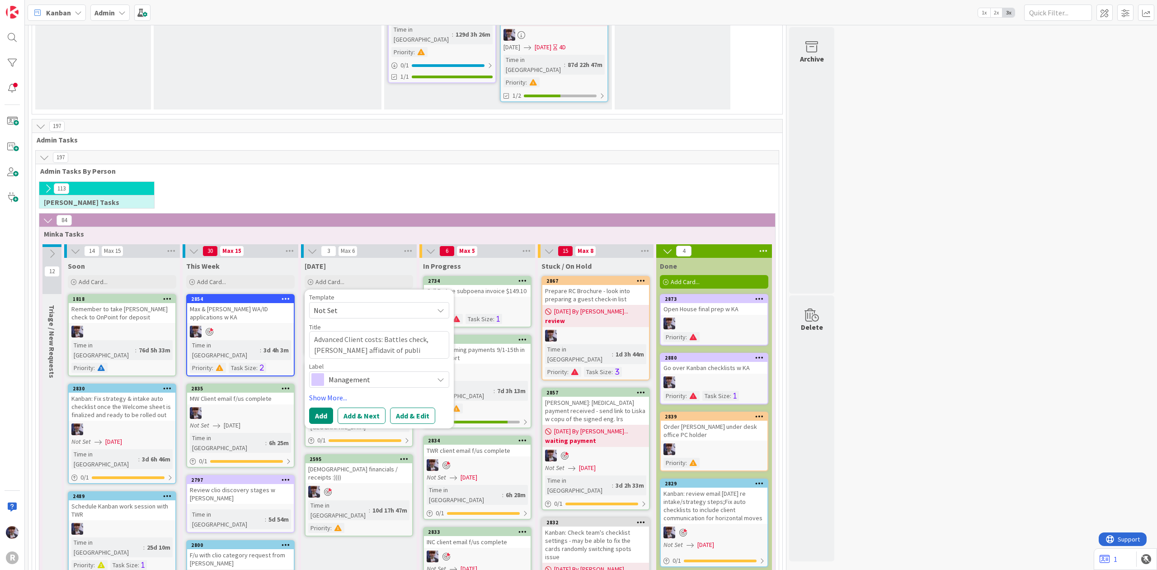
type textarea "x"
type textarea "Advanced Client costs: Battles check, [PERSON_NAME] affidavit of public"
type textarea "x"
type textarea "Advanced Client costs: Battles check, [PERSON_NAME] affidavit of publica"
type textarea "x"
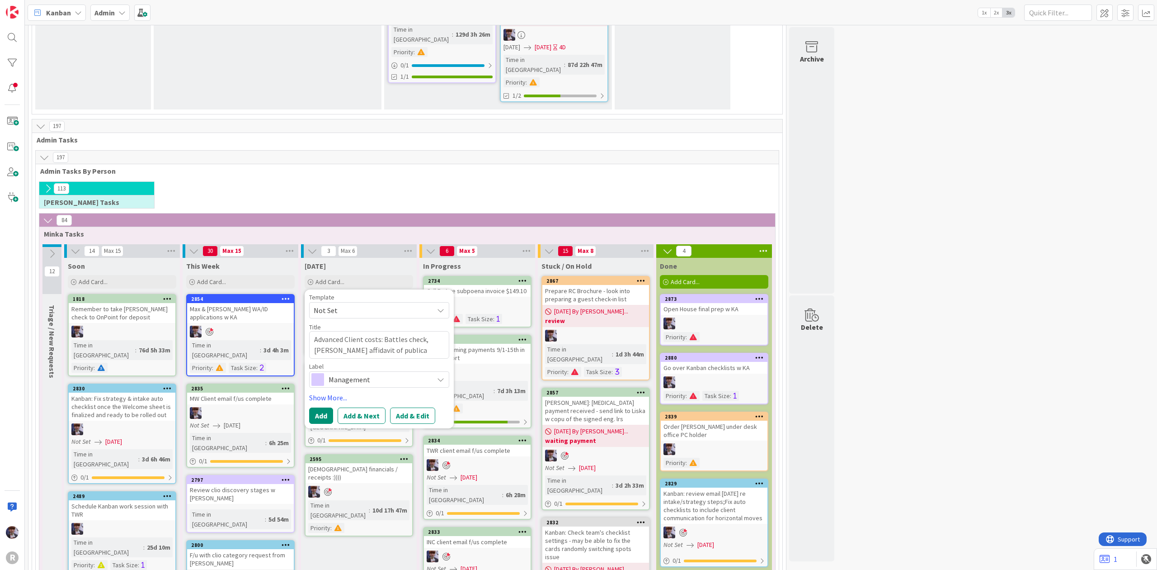
type textarea "Advanced Client costs: Battles check, [PERSON_NAME] affidavit of publicat"
type textarea "x"
type textarea "Advanced Client costs: Battles check, [PERSON_NAME] affidavit of publicati"
type textarea "x"
type textarea "Advanced Client costs: Battles check, [PERSON_NAME] affidavit of publicatio"
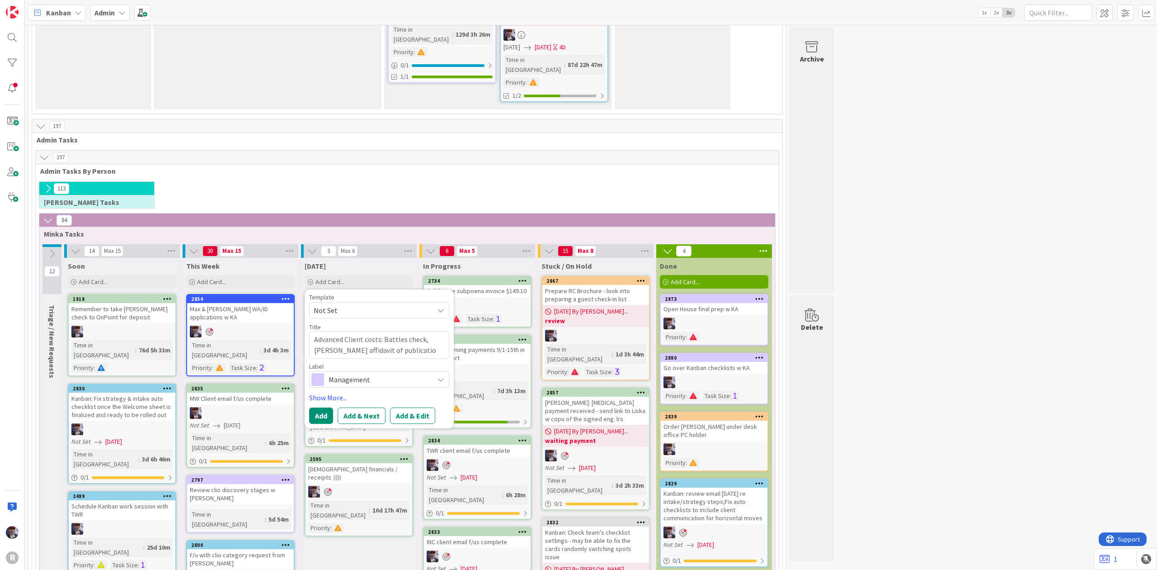
type textarea "x"
type textarea "Advanced Client costs: Battles check, [PERSON_NAME] affidavit of publication"
type textarea "x"
type textarea "Advanced Client costs: Battles check, [PERSON_NAME] affidavit of publication,"
type textarea "x"
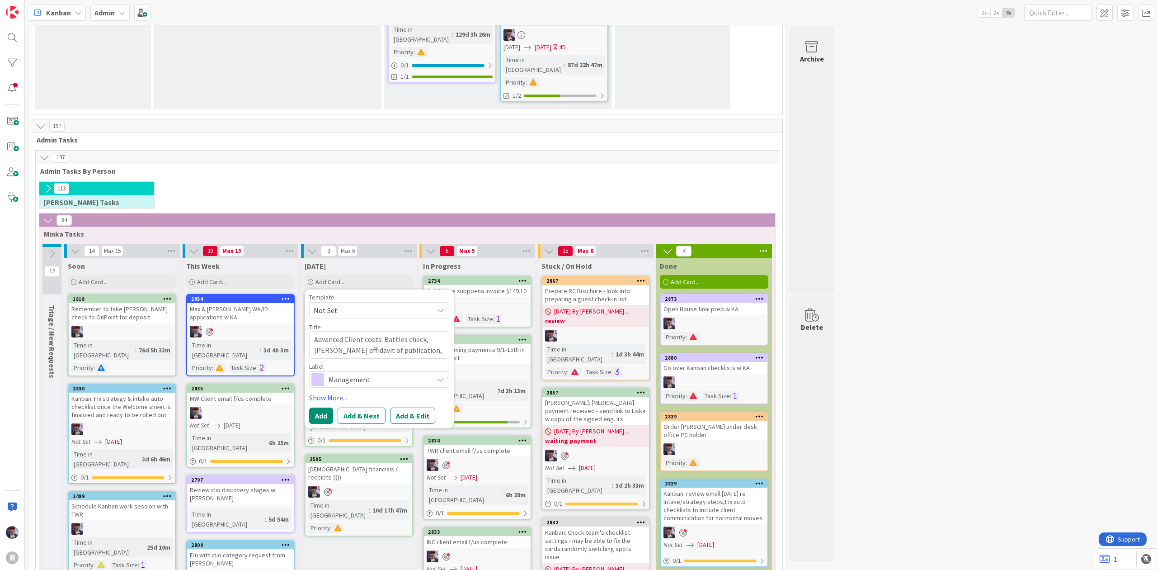
drag, startPoint x: 80, startPoint y: 174, endPoint x: -133, endPoint y: 160, distance: 213.9
type textarea "Advanced Client costs: Battles check, [PERSON_NAME] affidavit of publication,"
click at [423, 331] on textarea "Advanced Client costs: Battles check, [PERSON_NAME] affidavit of publication," at bounding box center [379, 345] width 140 height 28
type textarea "x"
type textarea "Advanced Client costs: Battles check, [PERSON_NAME] affidavit of publication, H"
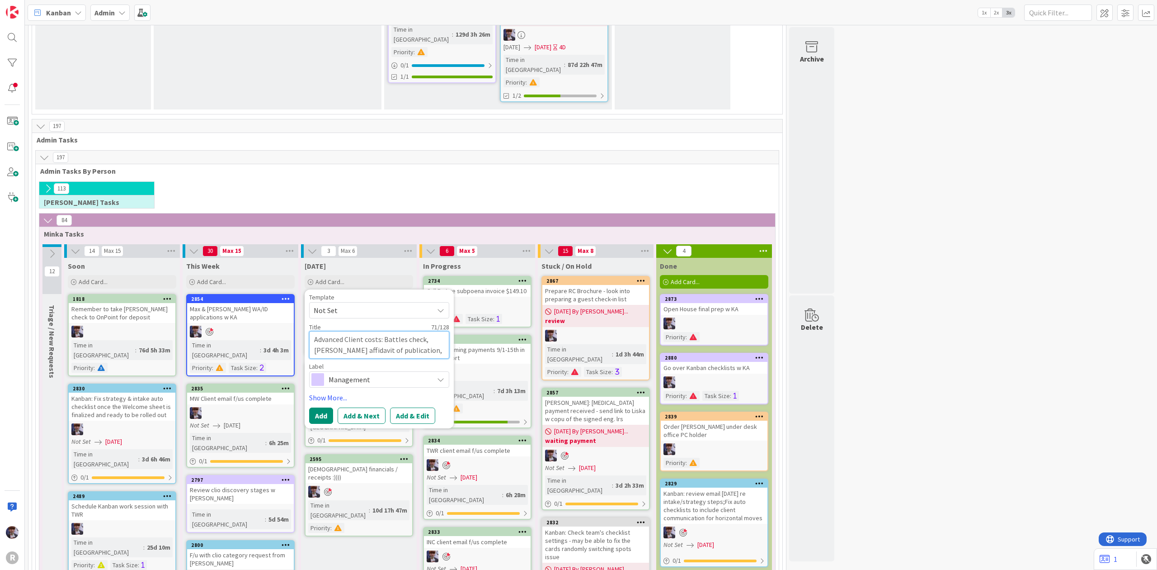
type textarea "x"
type textarea "Advanced Client costs: Battles check, [PERSON_NAME] affidavit of publication, Ha"
type textarea "x"
type textarea "Advanced Client costs: Battles check, [PERSON_NAME] affidavit of publication, H…"
type textarea "x"
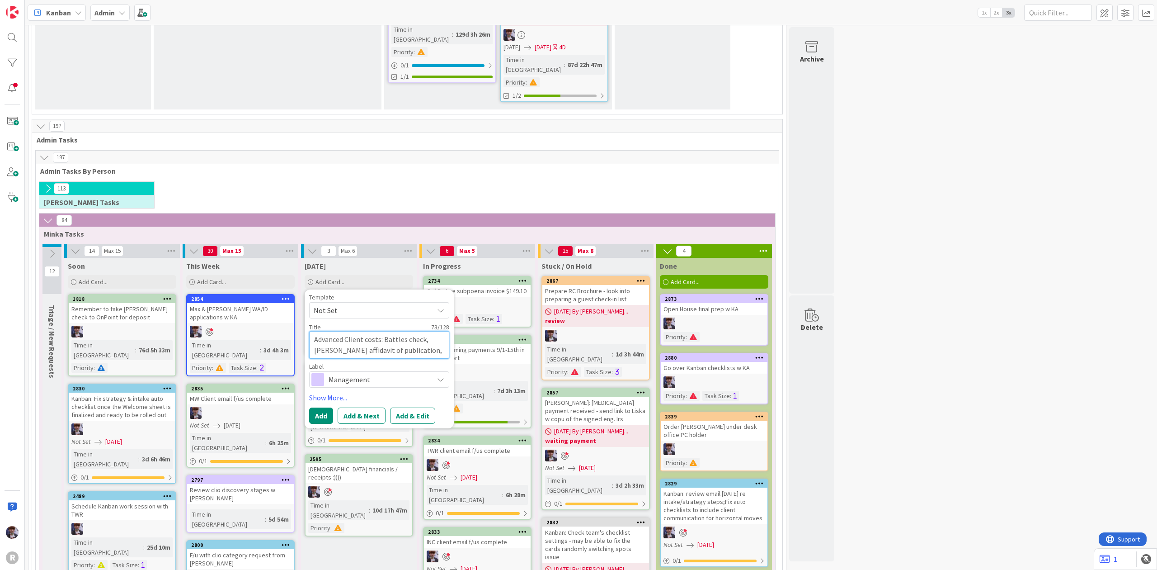
type textarea "Advanced Client costs: Battles check, [PERSON_NAME] affidavit of publication, […"
type textarea "x"
type textarea "Advanced Client costs: Battles check, [PERSON_NAME] affidavit of publication, […"
type textarea "x"
type textarea "Advanced Client costs: Battles check, [PERSON_NAME] affidavit of publication, […"
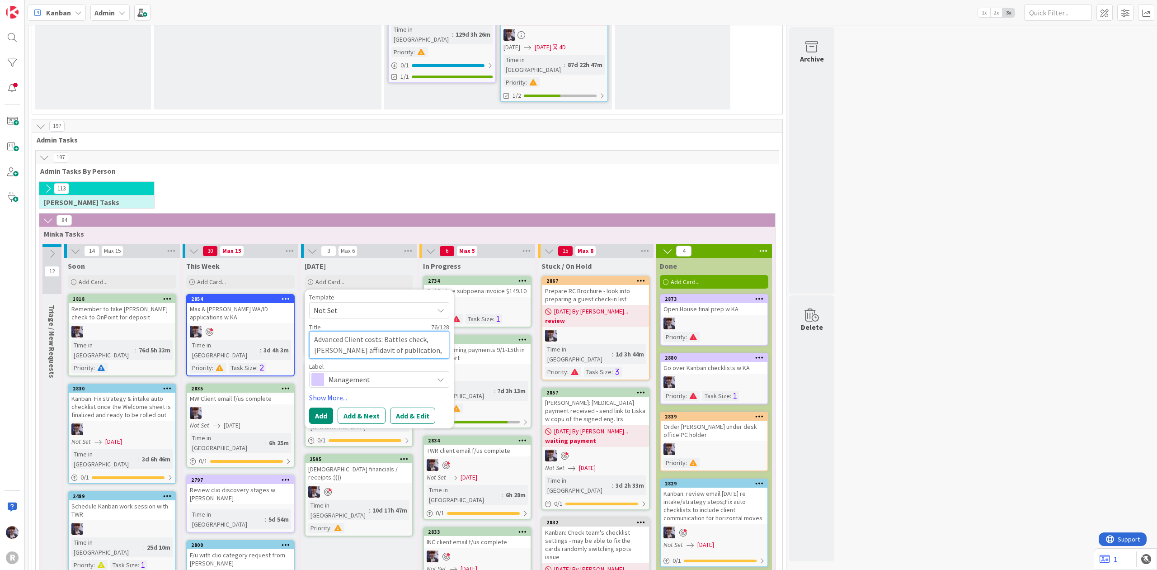
type textarea "x"
type textarea "Advanced Client costs: Battles check, [PERSON_NAME] affidavit of publication, […"
type textarea "x"
type textarea "Advanced Client costs: Battles check, [PERSON_NAME] affidavit of publication, […"
type textarea "x"
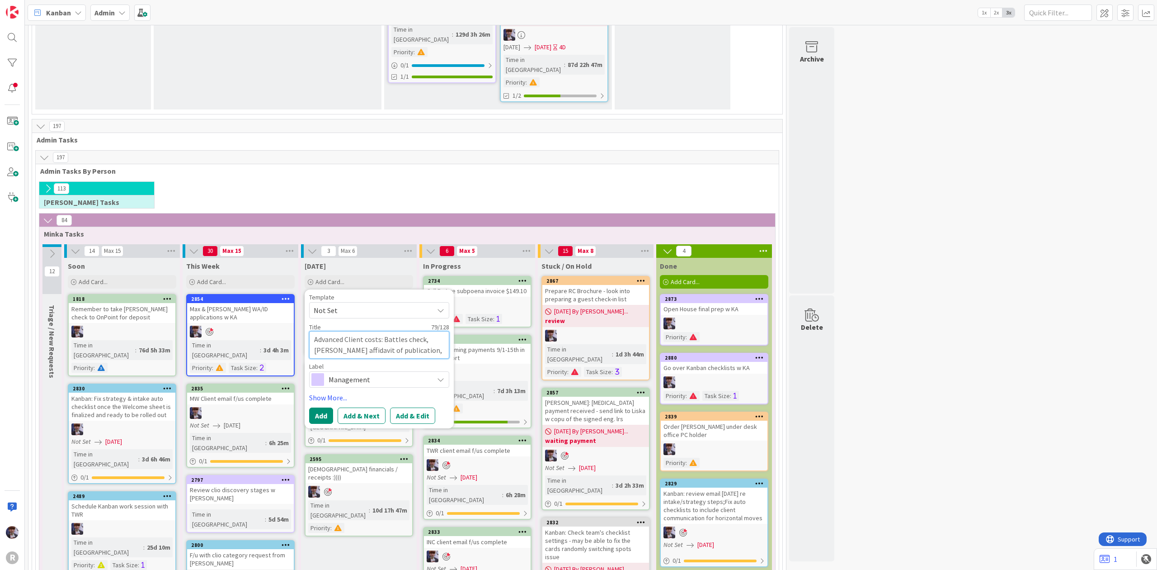
type textarea "Advanced Client costs: Battles check, [PERSON_NAME] affidavit of publication, […"
type textarea "x"
type textarea "Advanced Client costs: Battles check, [PERSON_NAME] affidavit of publication, […"
click at [425, 331] on textarea "Advanced Client costs: Battles check, [PERSON_NAME] affidavit of publication, […" at bounding box center [379, 350] width 140 height 38
click at [383, 384] on span "Management" at bounding box center [379, 390] width 100 height 13
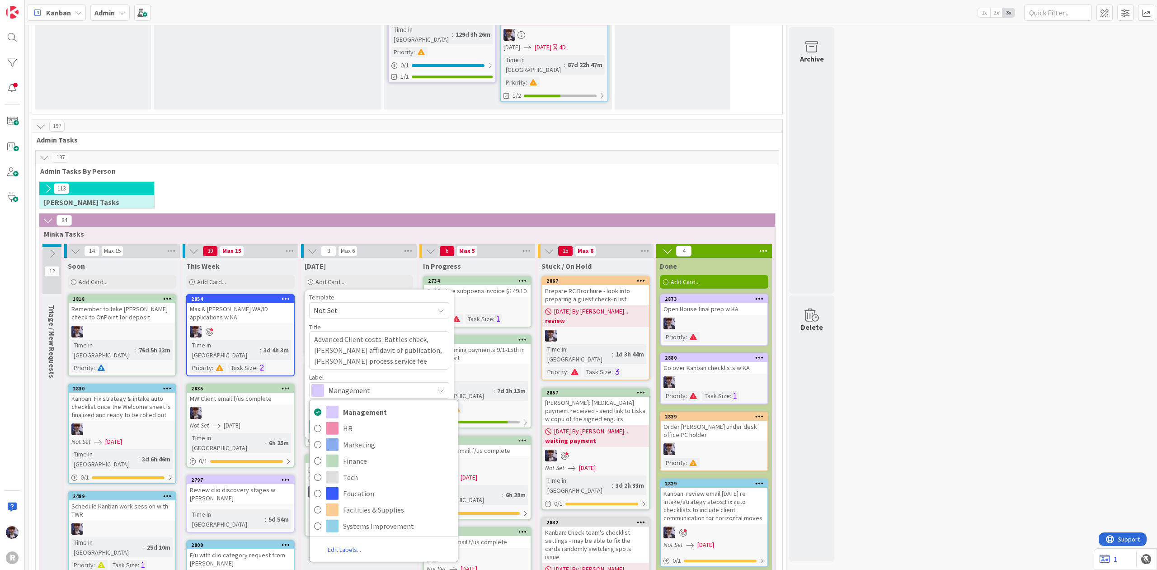
click at [383, 384] on span "Management" at bounding box center [379, 390] width 100 height 13
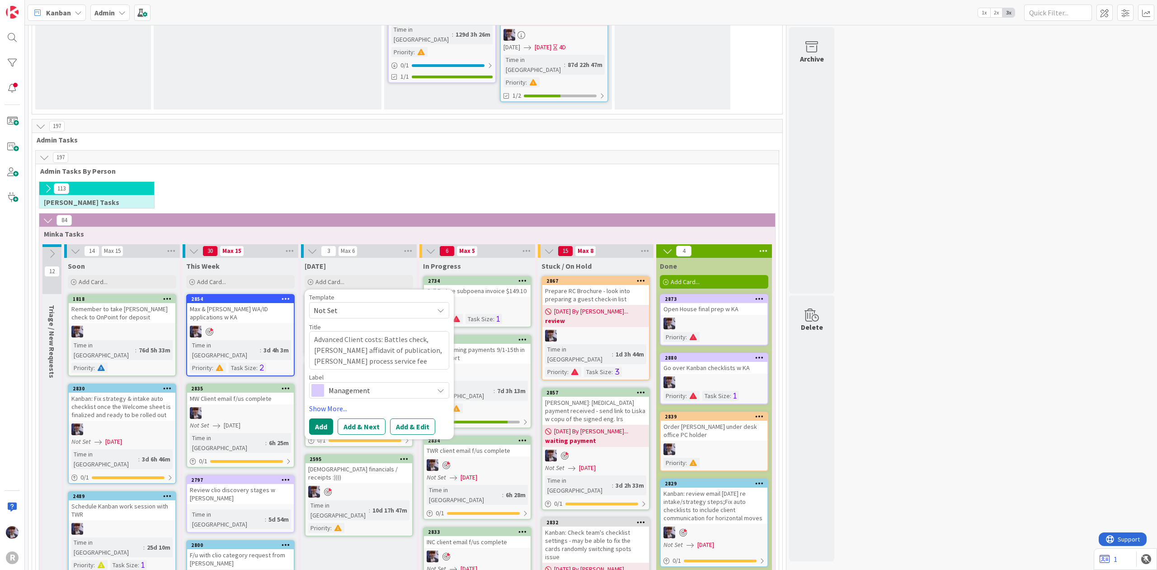
click at [382, 384] on span "Management" at bounding box center [379, 390] width 100 height 13
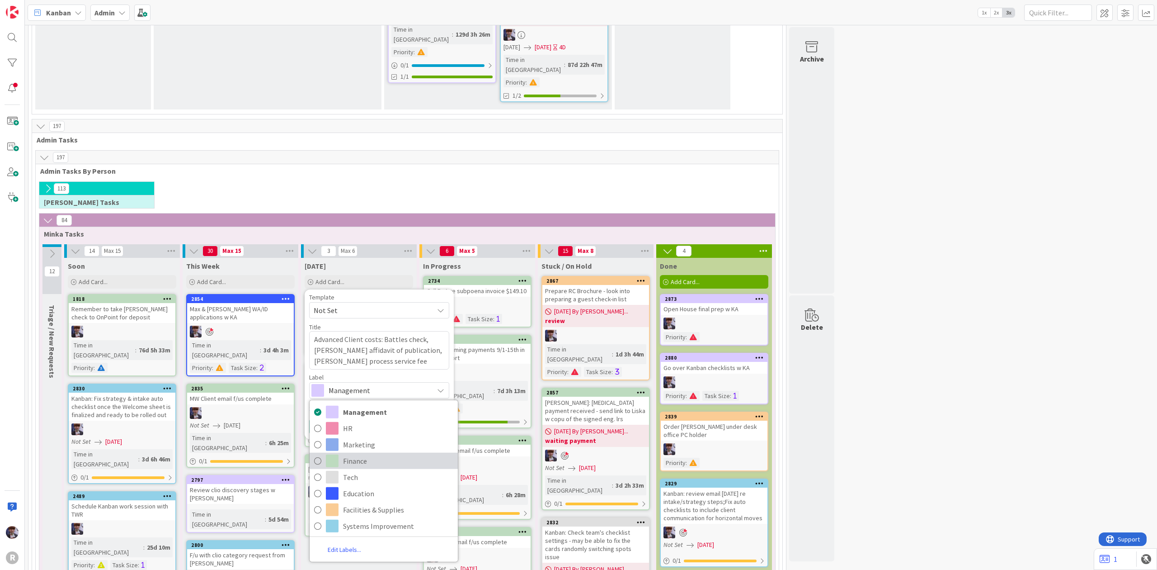
click at [355, 453] on span "Finance" at bounding box center [398, 460] width 110 height 14
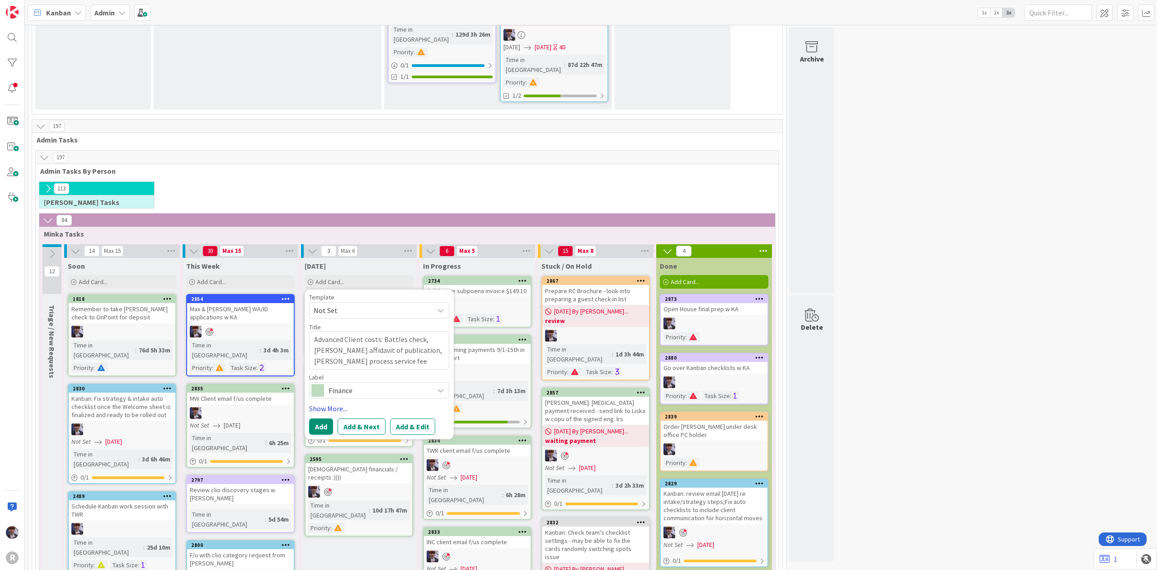
click at [337, 403] on link "Show More..." at bounding box center [379, 408] width 140 height 11
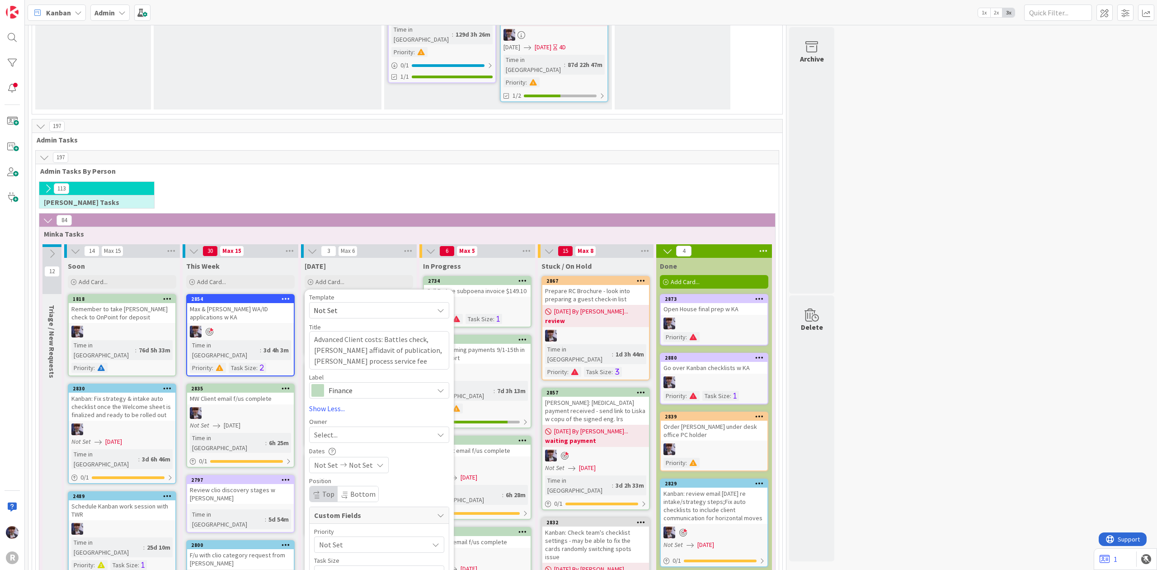
click at [333, 429] on span "Select..." at bounding box center [326, 434] width 24 height 11
click at [366, 504] on span "[PERSON_NAME]" at bounding box center [366, 511] width 44 height 14
click at [338, 462] on icon at bounding box center [343, 465] width 11 height 6
click at [345, 538] on span "Not Set" at bounding box center [371, 544] width 105 height 13
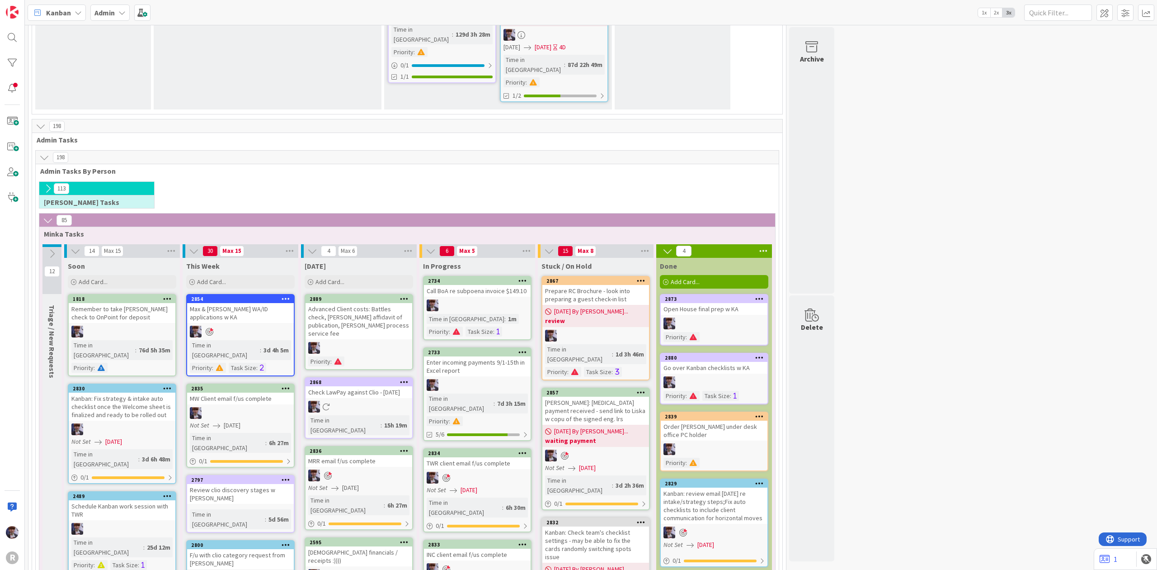
scroll to position [1579, 0]
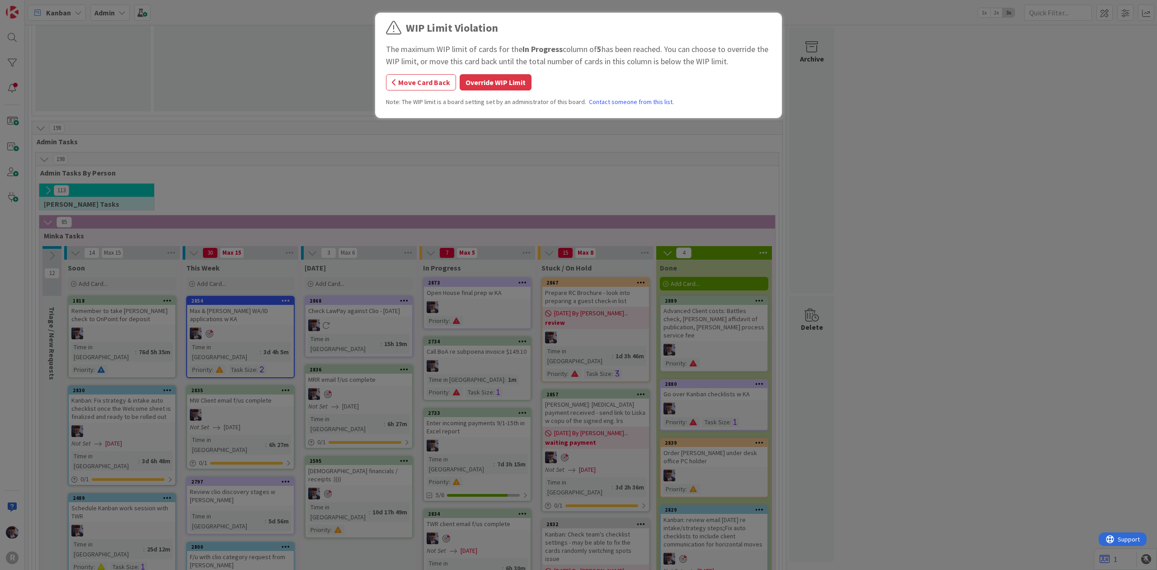
click at [498, 89] on button "Override WIP Limit" at bounding box center [496, 82] width 72 height 16
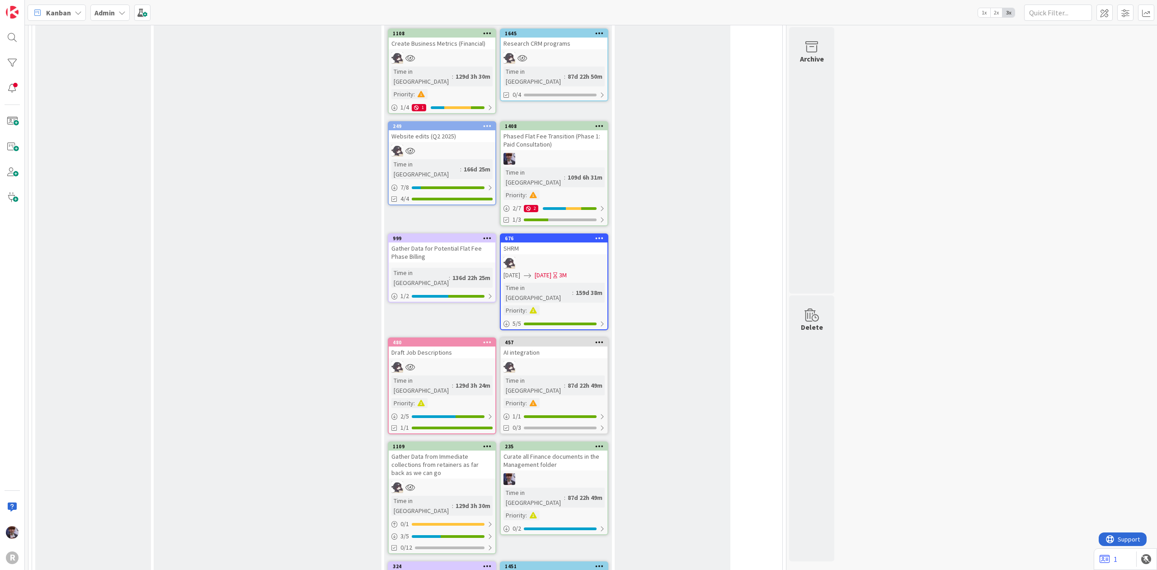
scroll to position [1266, 0]
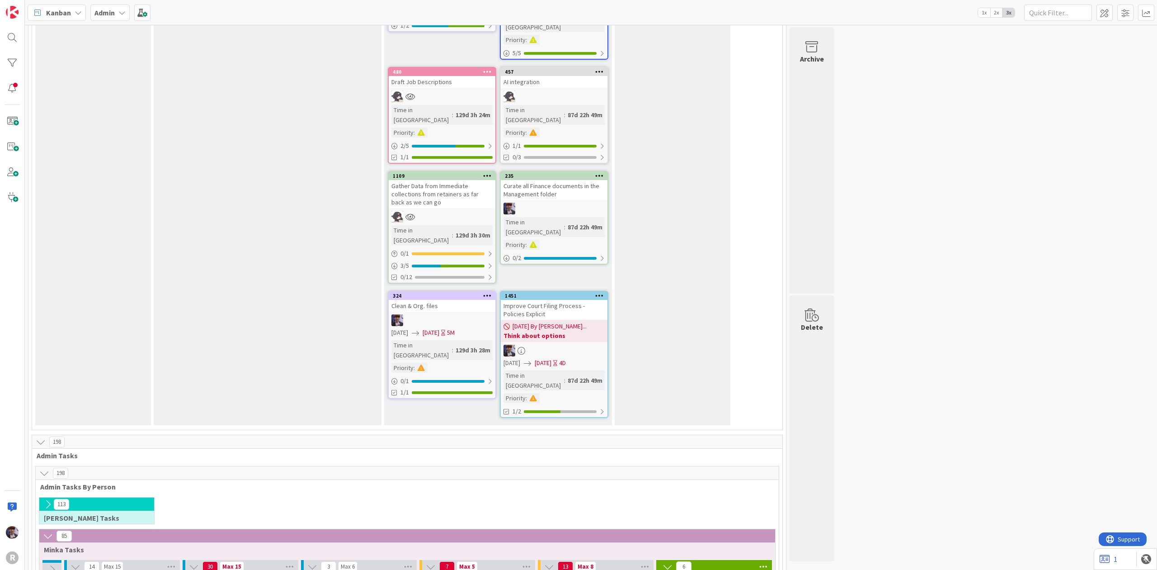
click at [47, 499] on icon at bounding box center [48, 504] width 10 height 10
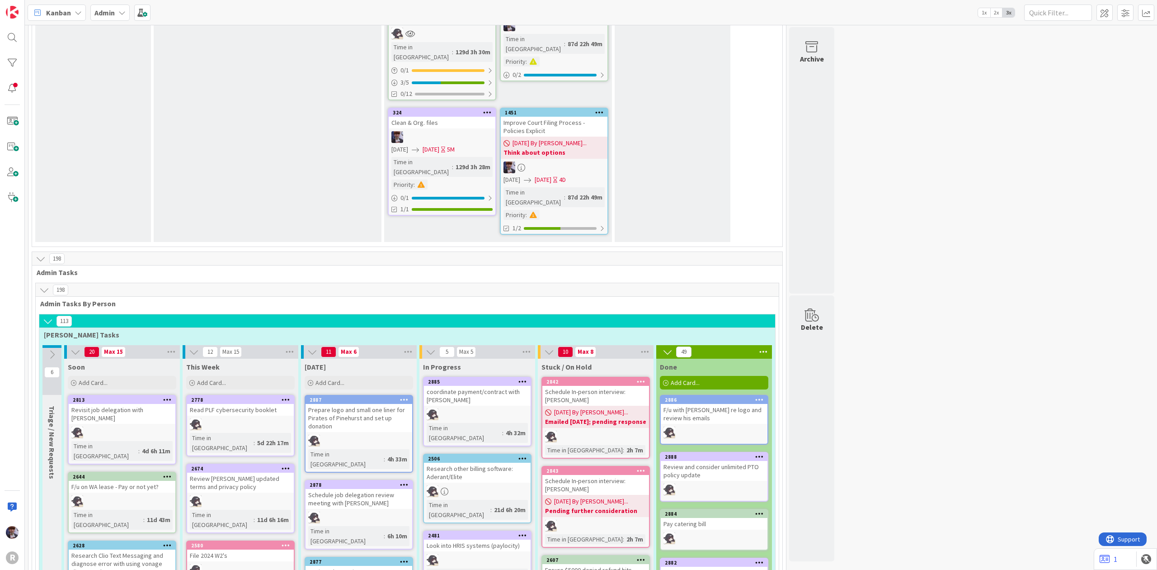
scroll to position [1447, 0]
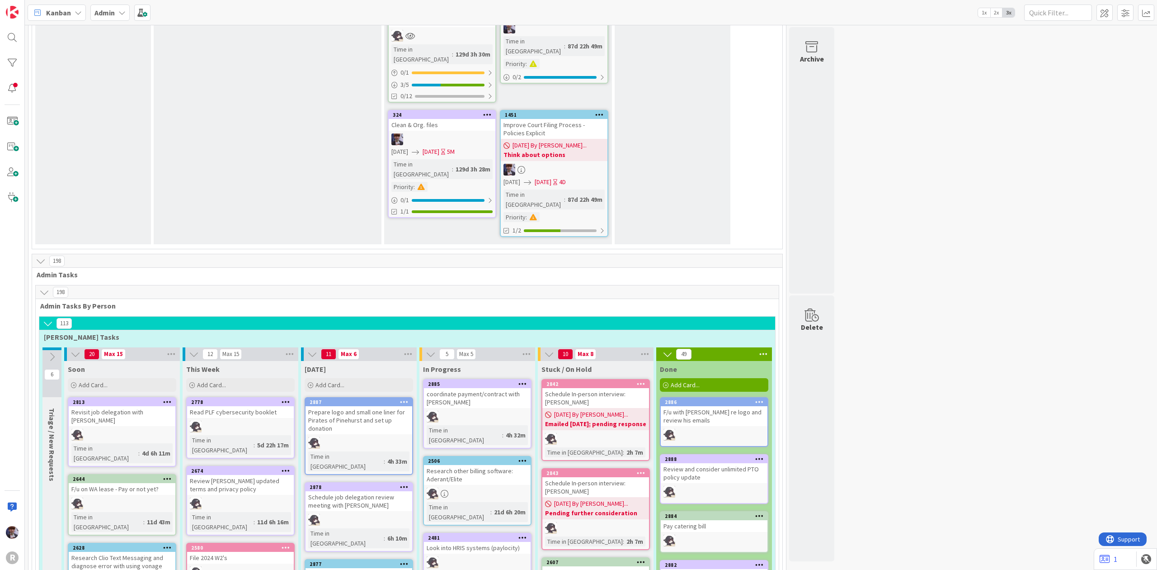
click at [669, 349] on icon at bounding box center [668, 354] width 10 height 10
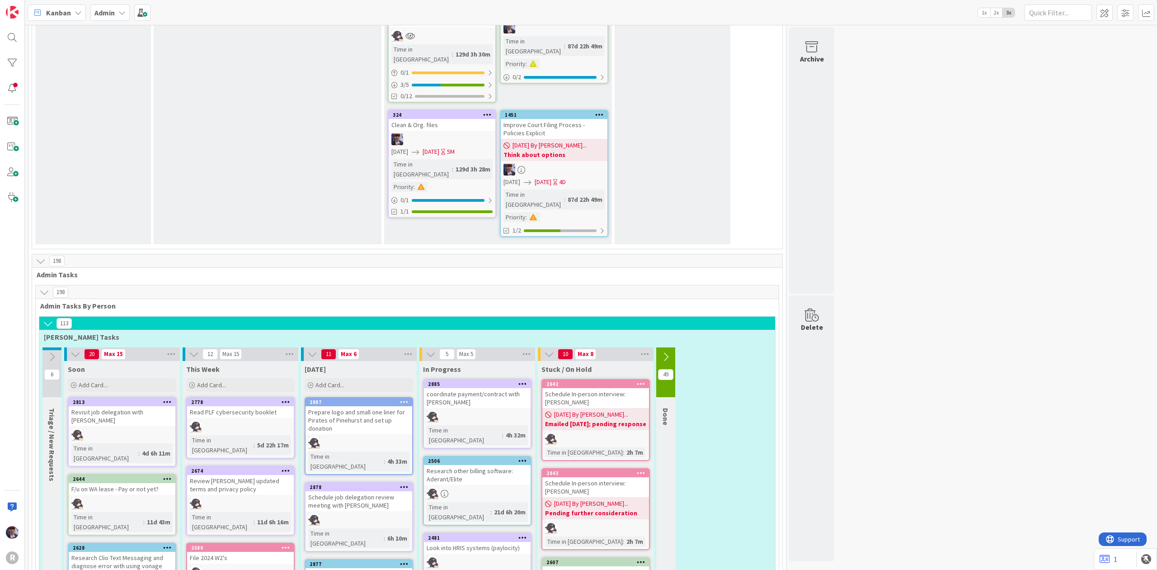
click at [669, 352] on icon at bounding box center [666, 357] width 10 height 10
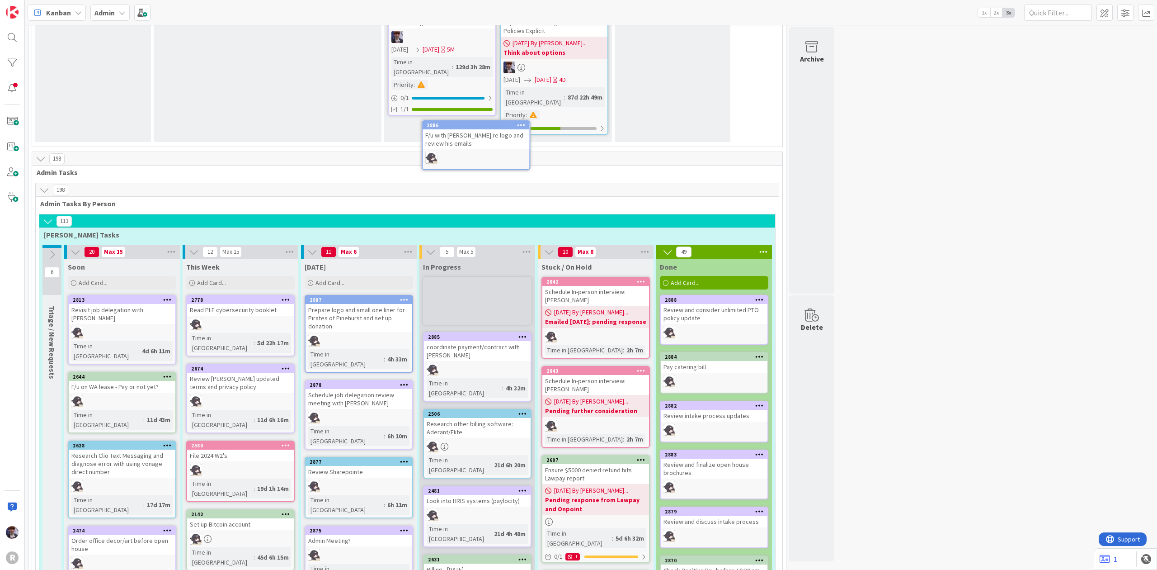
scroll to position [1545, 0]
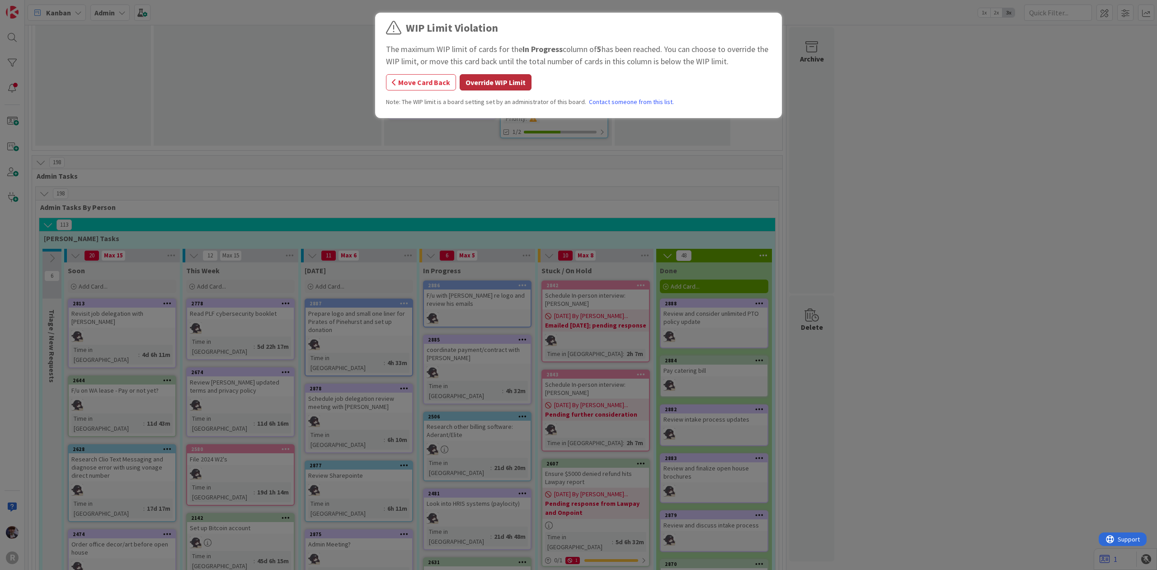
click at [488, 82] on button "Override WIP Limit" at bounding box center [496, 82] width 72 height 16
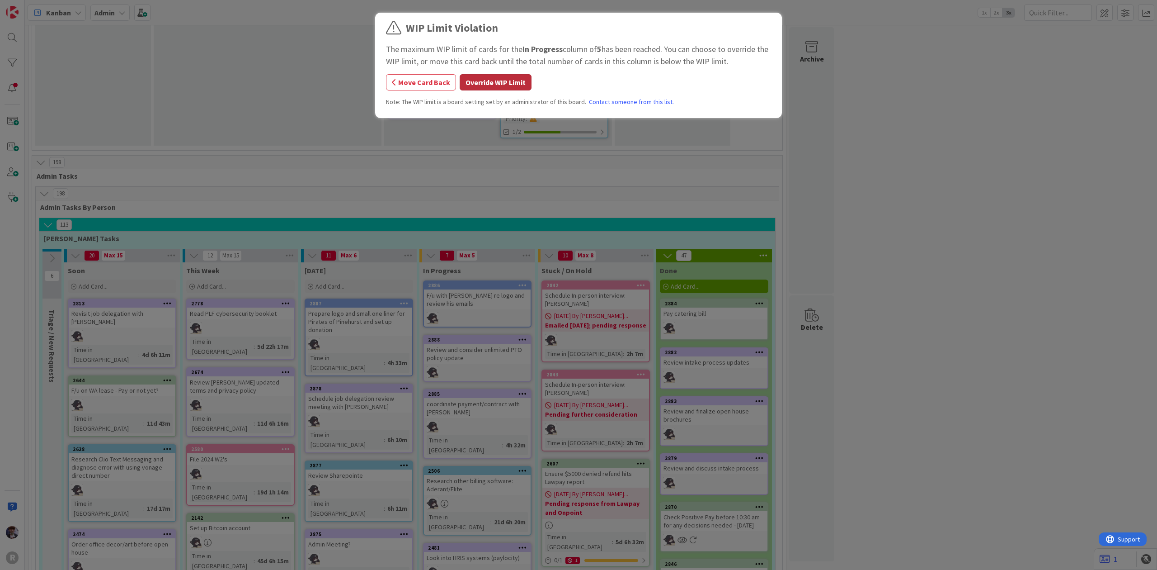
click at [490, 89] on button "Override WIP Limit" at bounding box center [496, 82] width 72 height 16
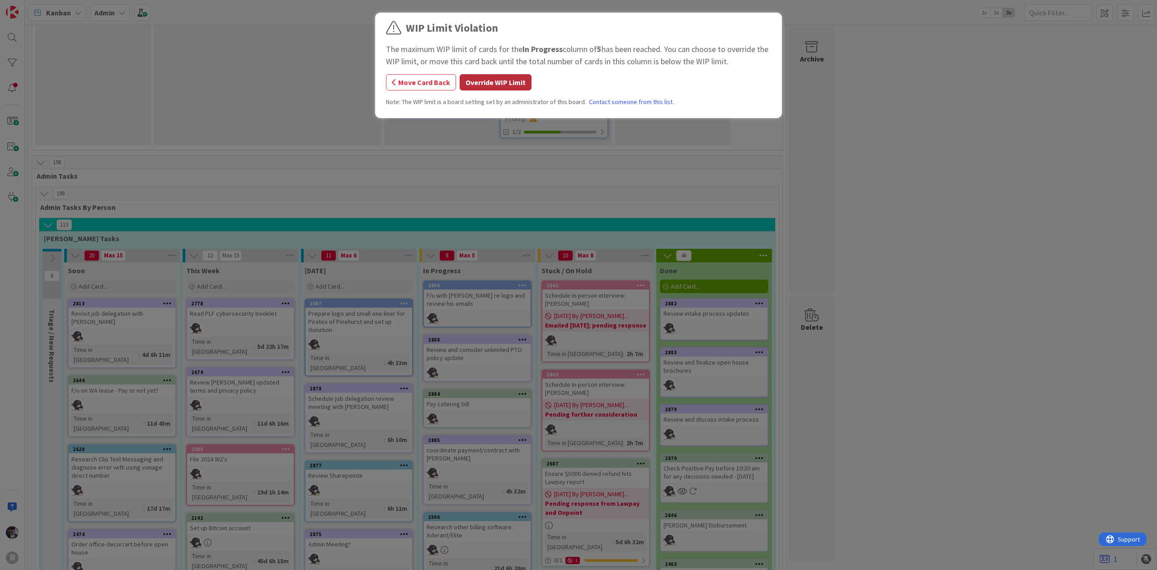
click at [504, 87] on button "Override WIP Limit" at bounding box center [496, 82] width 72 height 16
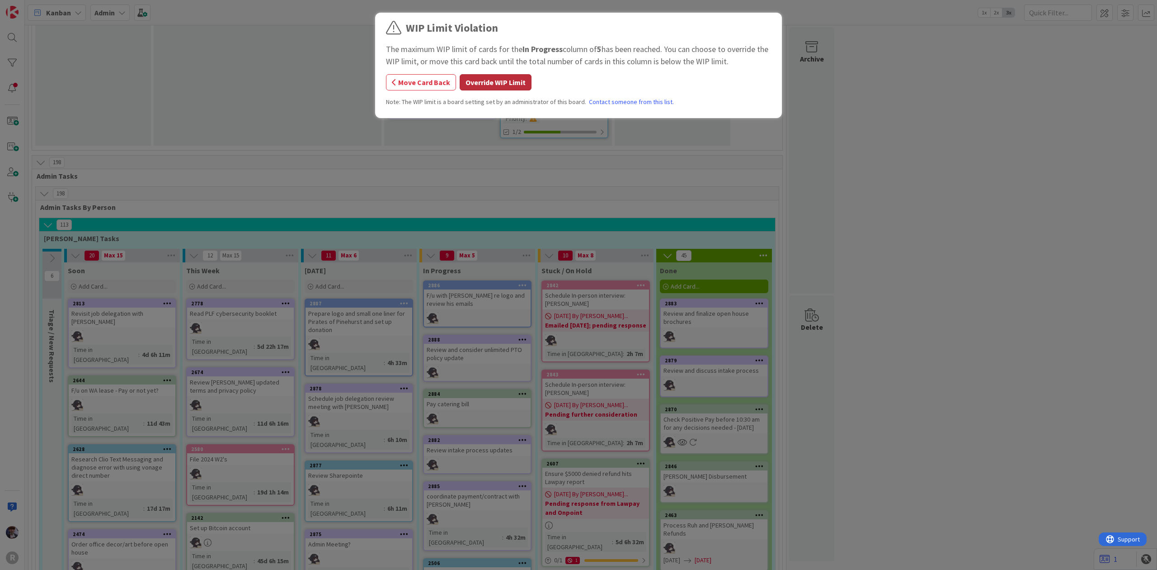
click at [496, 74] on button "Override WIP Limit" at bounding box center [496, 82] width 72 height 16
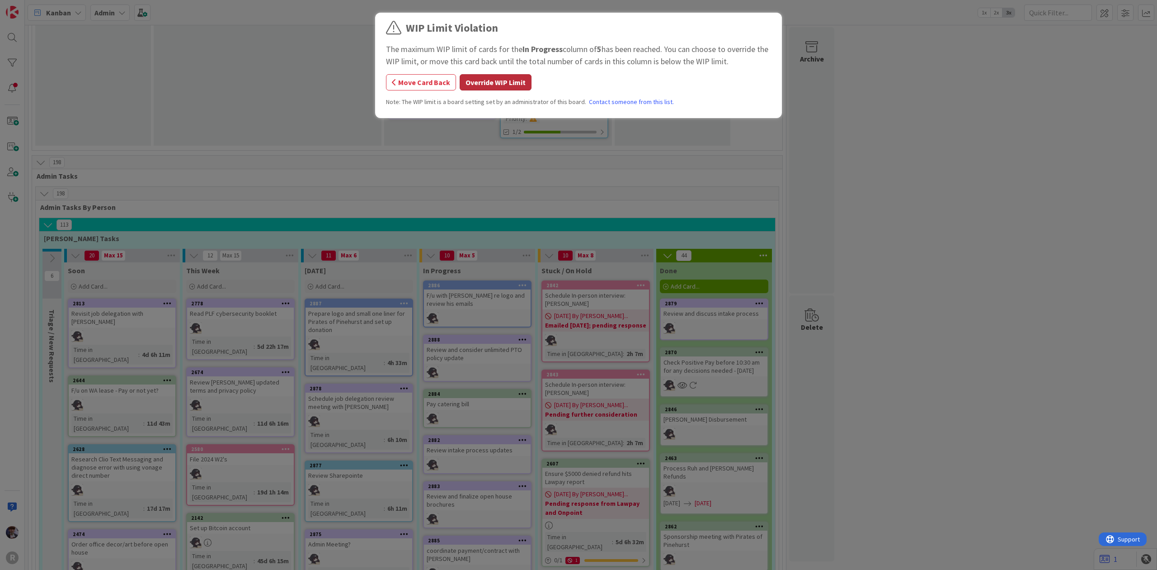
click at [516, 75] on button "Override WIP Limit" at bounding box center [496, 82] width 72 height 16
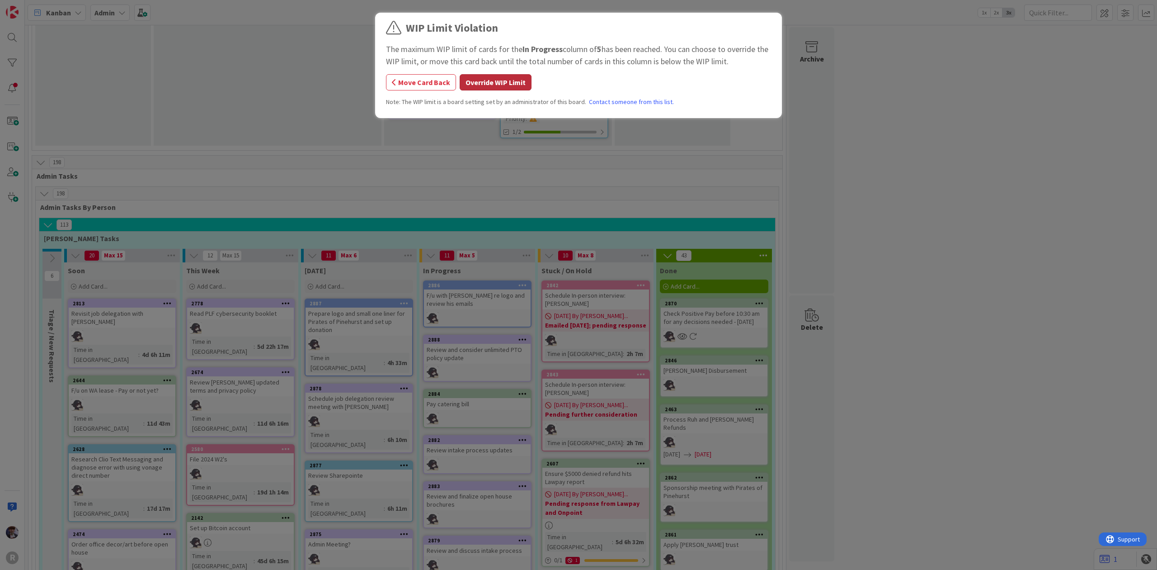
click at [521, 80] on button "Override WIP Limit" at bounding box center [496, 82] width 72 height 16
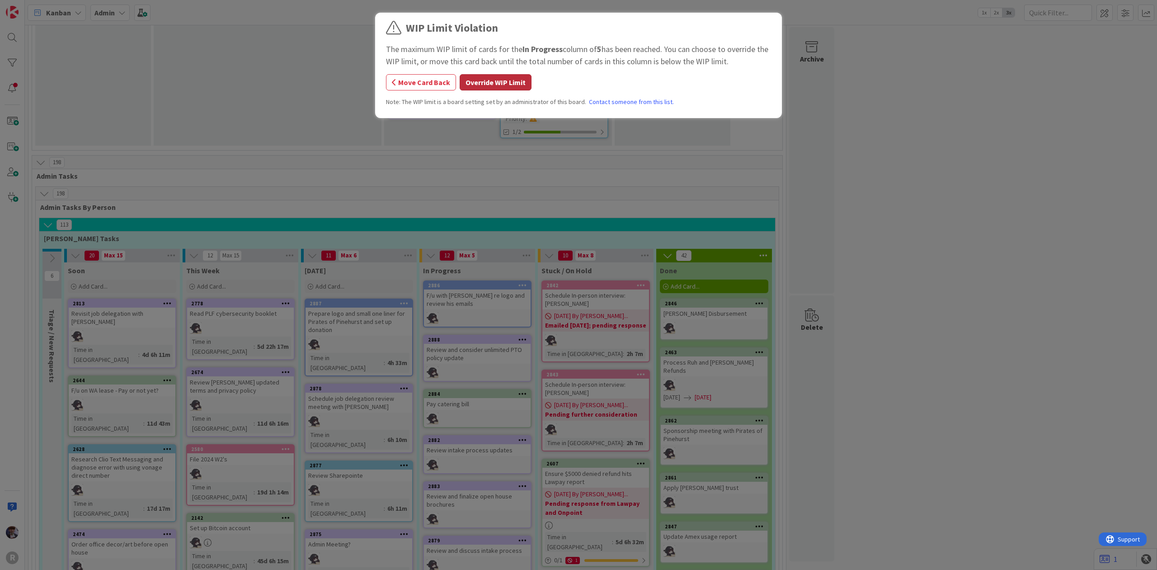
click at [515, 89] on button "Override WIP Limit" at bounding box center [496, 82] width 72 height 16
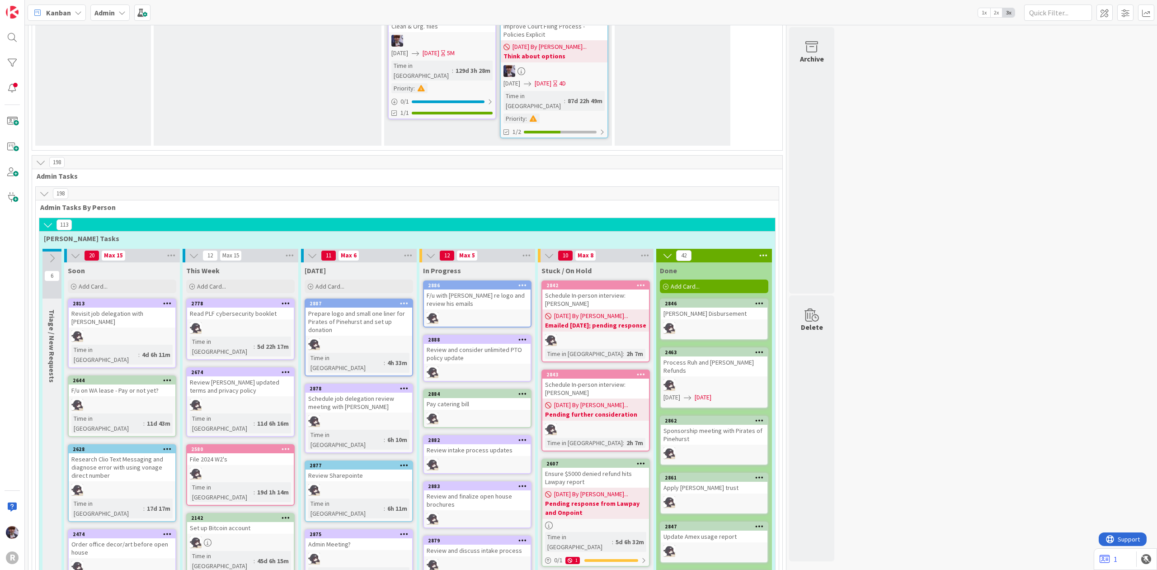
click at [768, 249] on icon at bounding box center [764, 256] width 12 height 14
click at [812, 351] on span "Archive After 14 Days..." at bounding box center [805, 357] width 65 height 13
click at [810, 282] on div "After 7 Days After 14 Days After 30 Days After 60 Days After 90 Days Never Arch…" at bounding box center [814, 335] width 113 height 106
click at [809, 369] on span "Archive Now" at bounding box center [799, 376] width 40 height 14
click at [776, 307] on button "Archive All" at bounding box center [785, 315] width 46 height 16
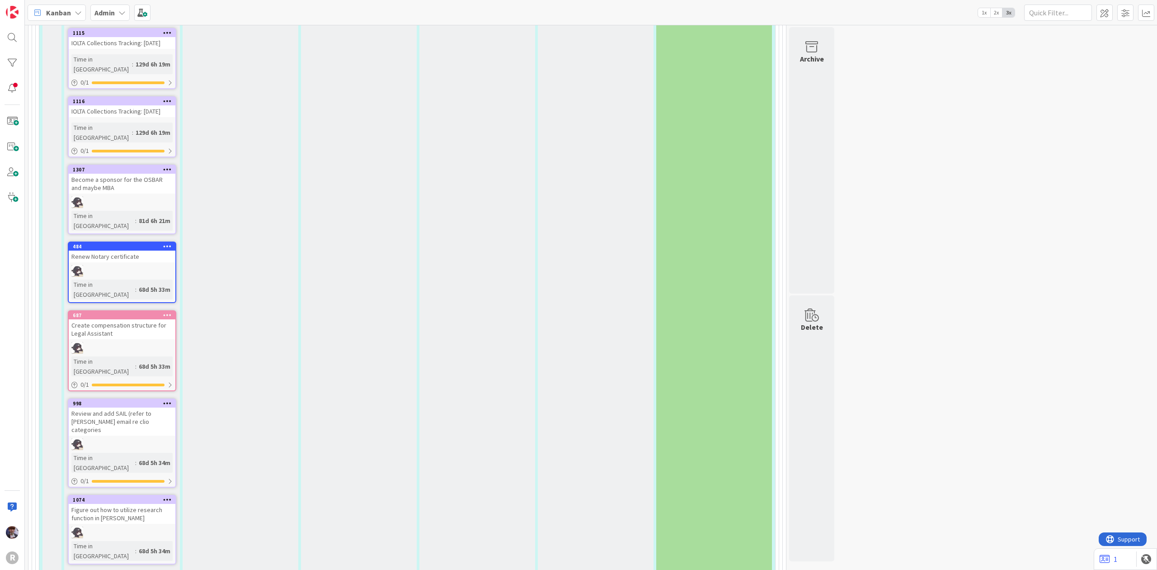
scroll to position [2844, 0]
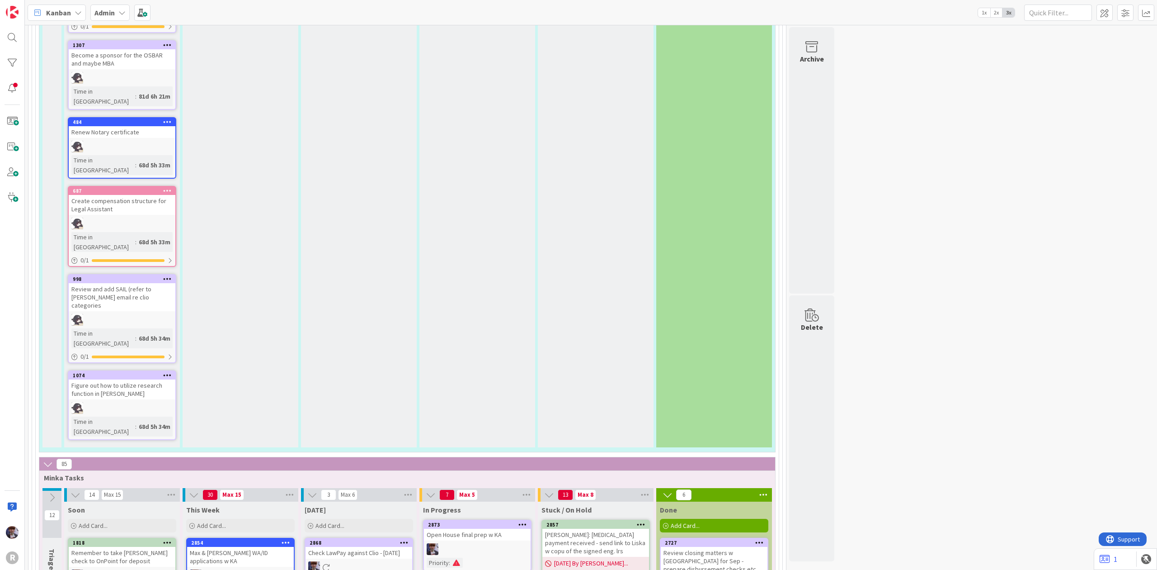
scroll to position [2964, 0]
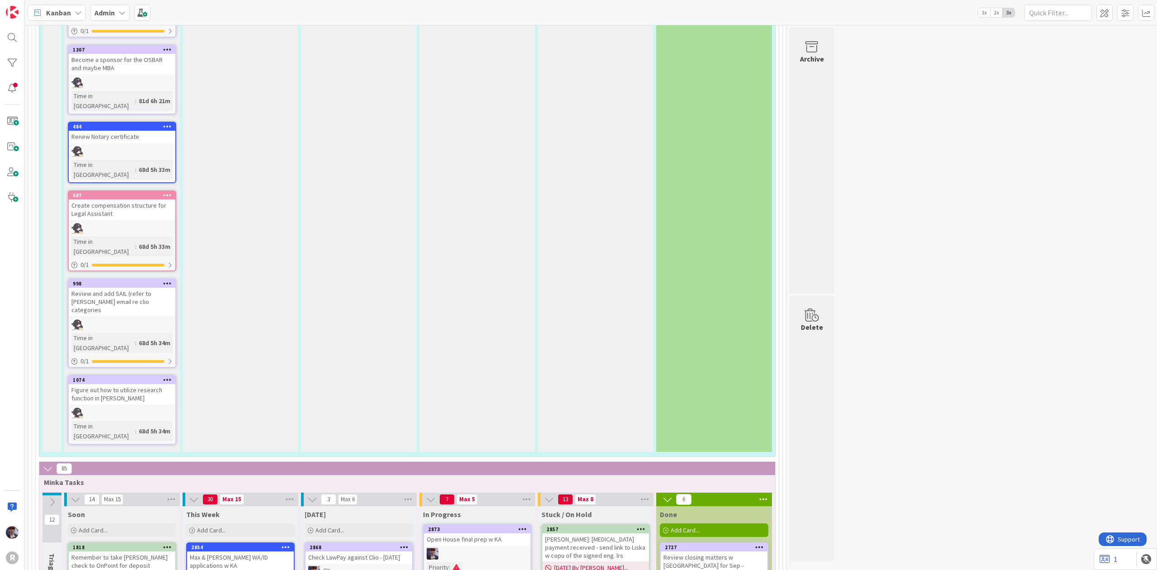
click at [256, 523] on div "Add Card..." at bounding box center [240, 530] width 108 height 14
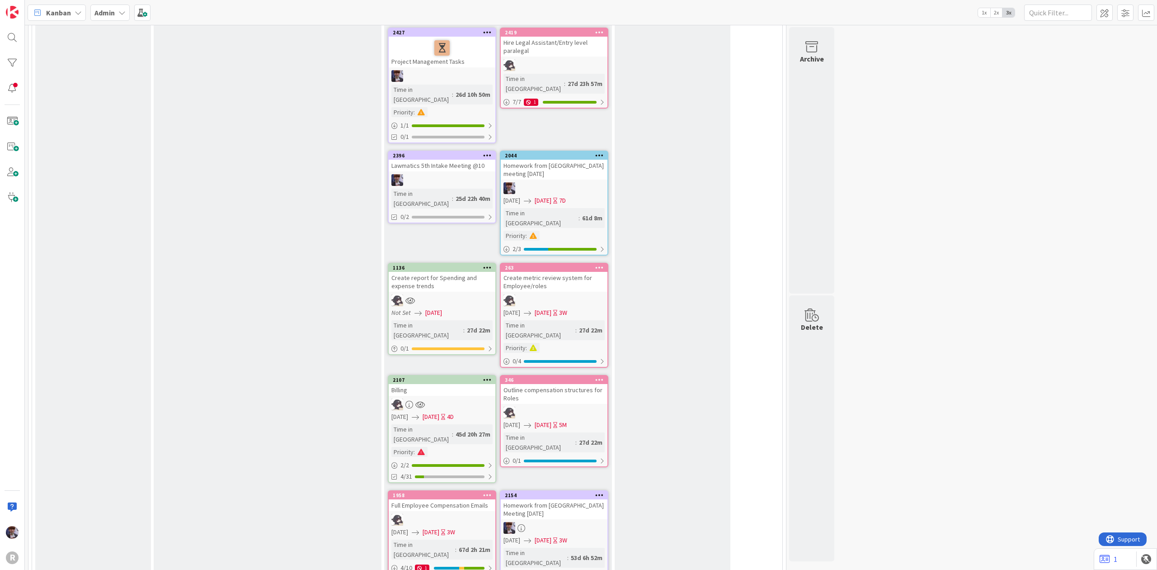
scroll to position [0, 0]
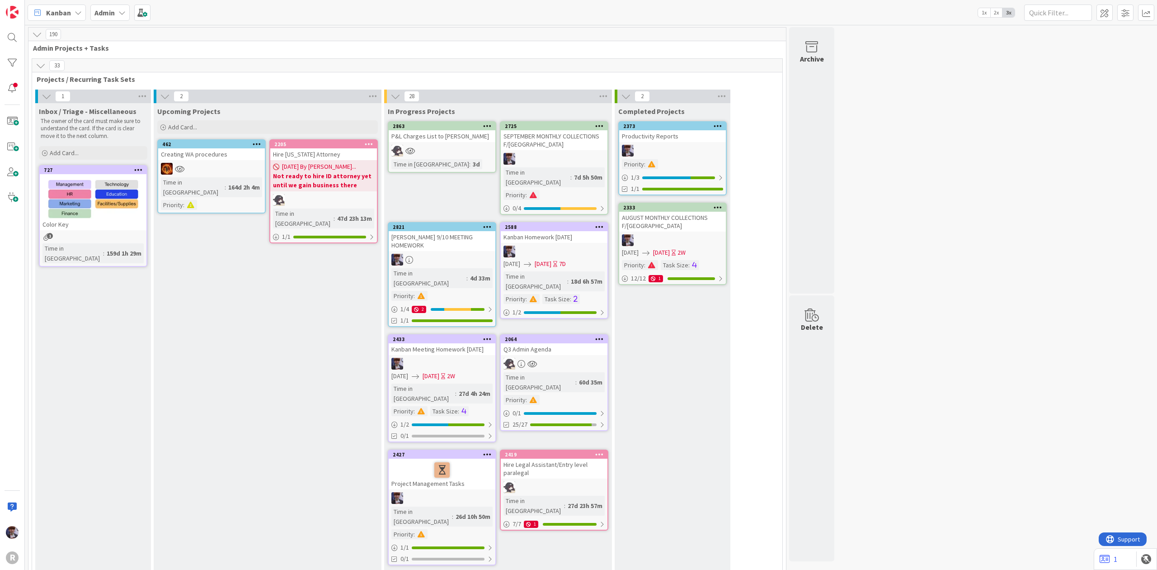
click at [39, 64] on icon at bounding box center [41, 66] width 10 height 10
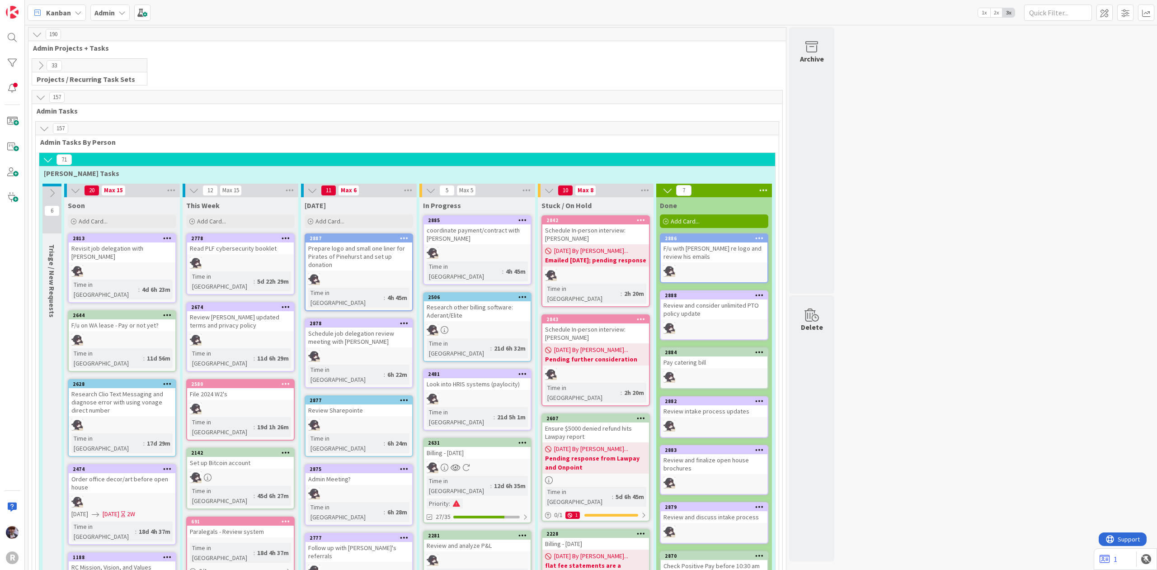
click at [46, 157] on icon at bounding box center [48, 160] width 10 height 10
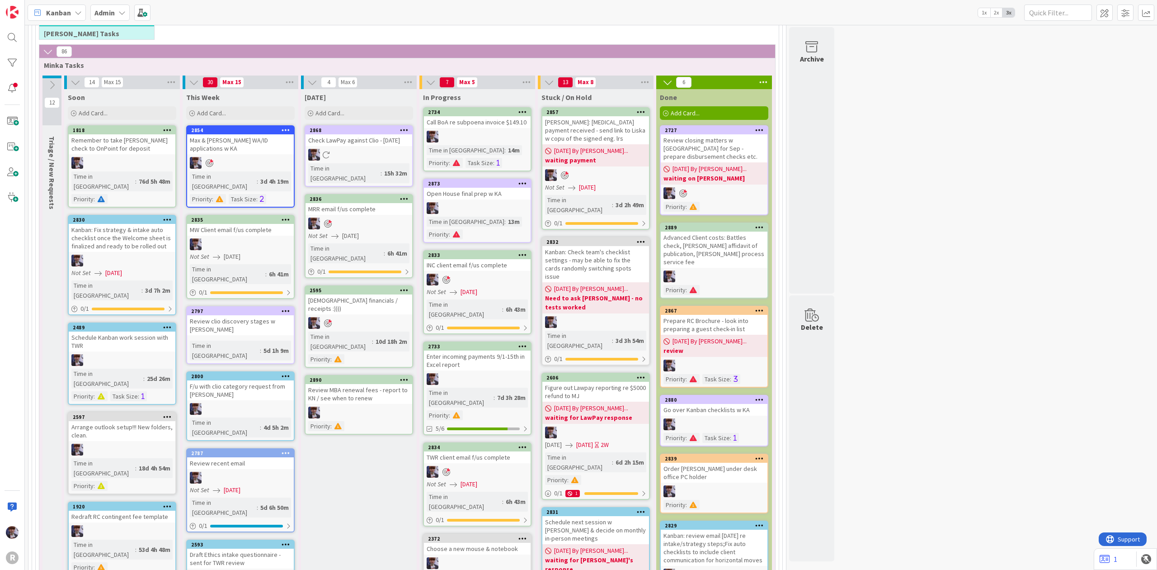
scroll to position [120, 0]
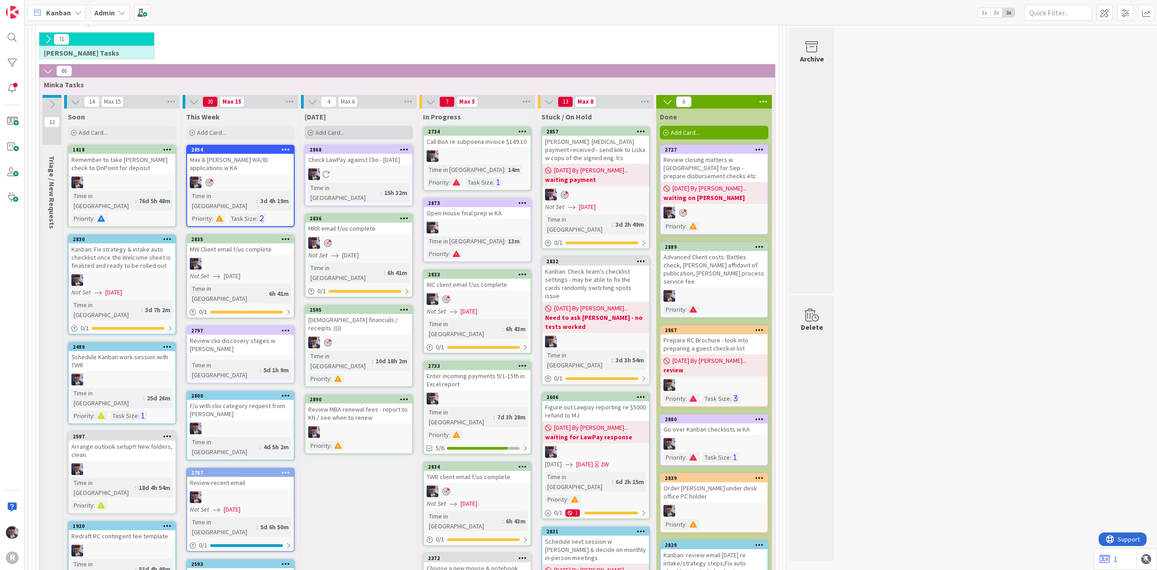
click at [386, 129] on div "Add Card..." at bounding box center [359, 133] width 108 height 14
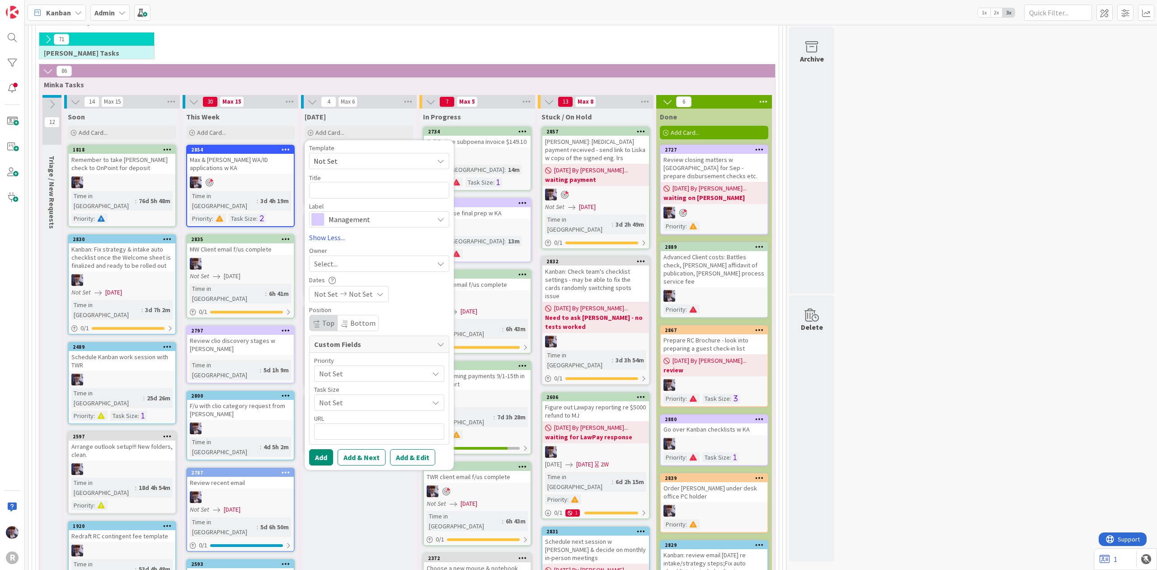
click at [271, 60] on div "71 [PERSON_NAME] Tasks" at bounding box center [408, 48] width 740 height 32
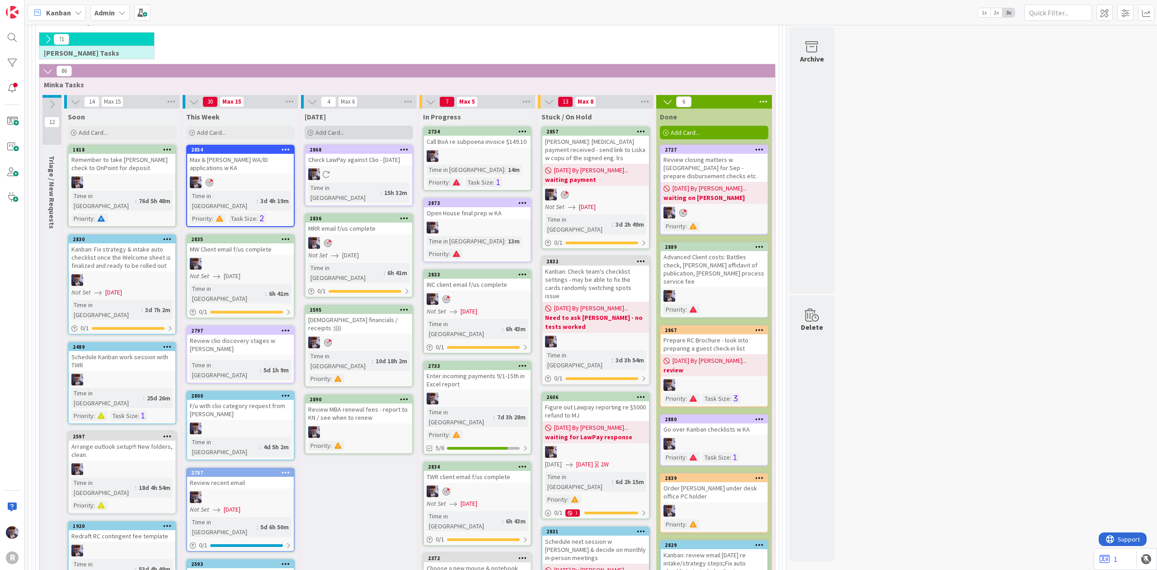
click at [358, 134] on div "Add Card..." at bounding box center [359, 133] width 108 height 14
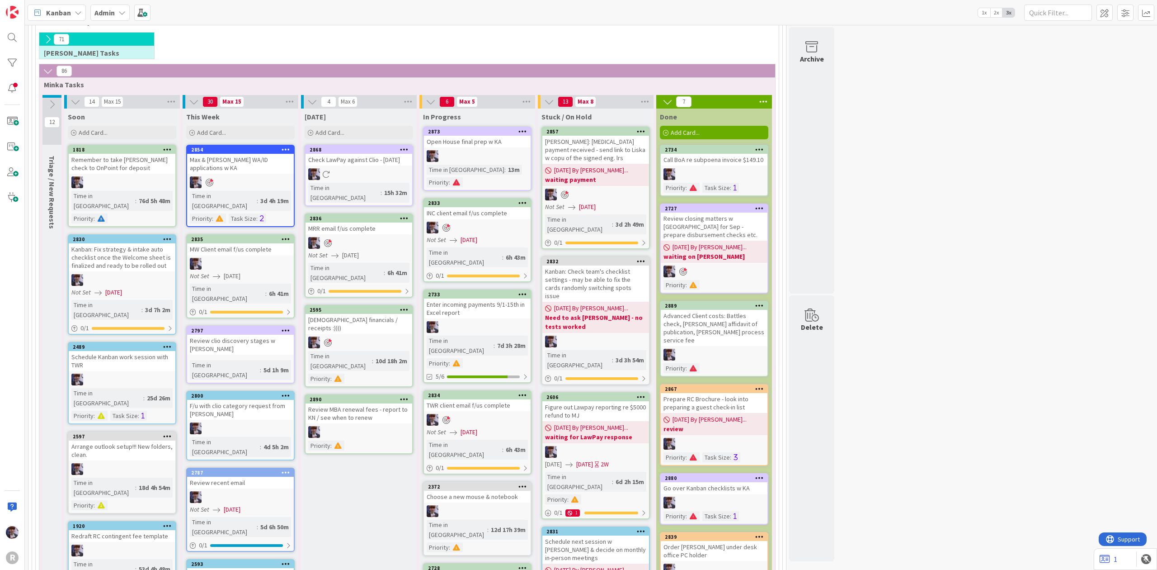
click at [694, 162] on div "Call BoA re subpoena invoice $149.10" at bounding box center [714, 160] width 107 height 12
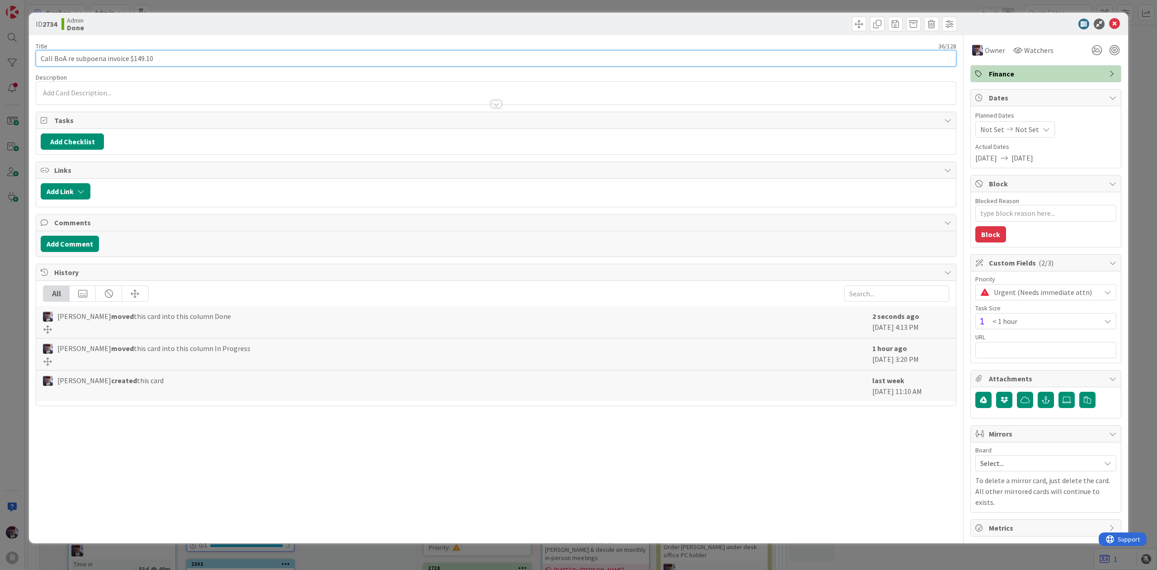
click at [301, 59] on input "Call BoA re subpoena invoice $149.10" at bounding box center [496, 58] width 921 height 16
click at [19, 277] on div "ID 2734 Admin Done Title 50 / 128 Call BoA re subpoena invoice $149.10 > send c…" at bounding box center [578, 285] width 1157 height 570
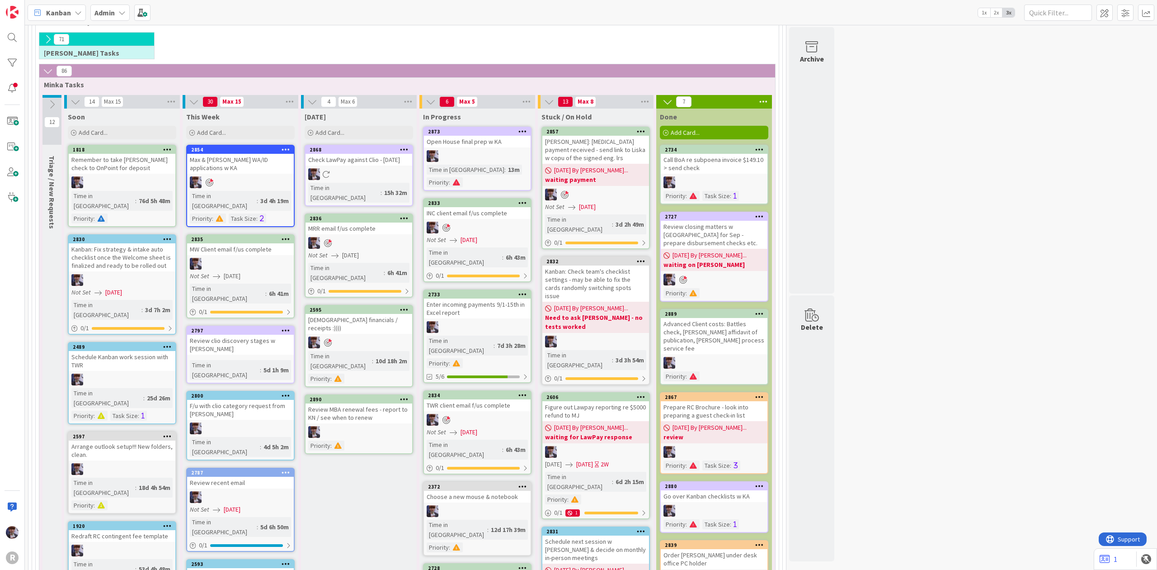
click at [724, 164] on div "Call BoA re subpoena invoice $149.10 > send check" at bounding box center [714, 164] width 107 height 20
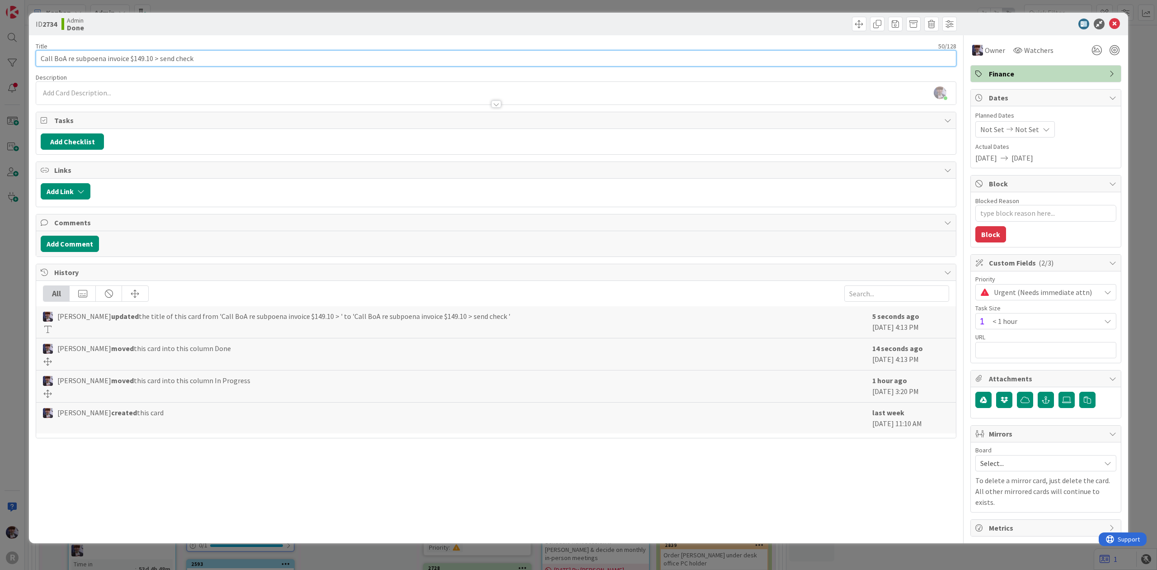
click at [154, 58] on input "Call BoA re subpoena invoice $149.10 > send check" at bounding box center [496, 58] width 921 height 16
click at [28, 270] on div "ID 2734 Admin Done Title 52 / 128 Call BoA re subpoena invoice $149.10 --> send…" at bounding box center [578, 285] width 1157 height 570
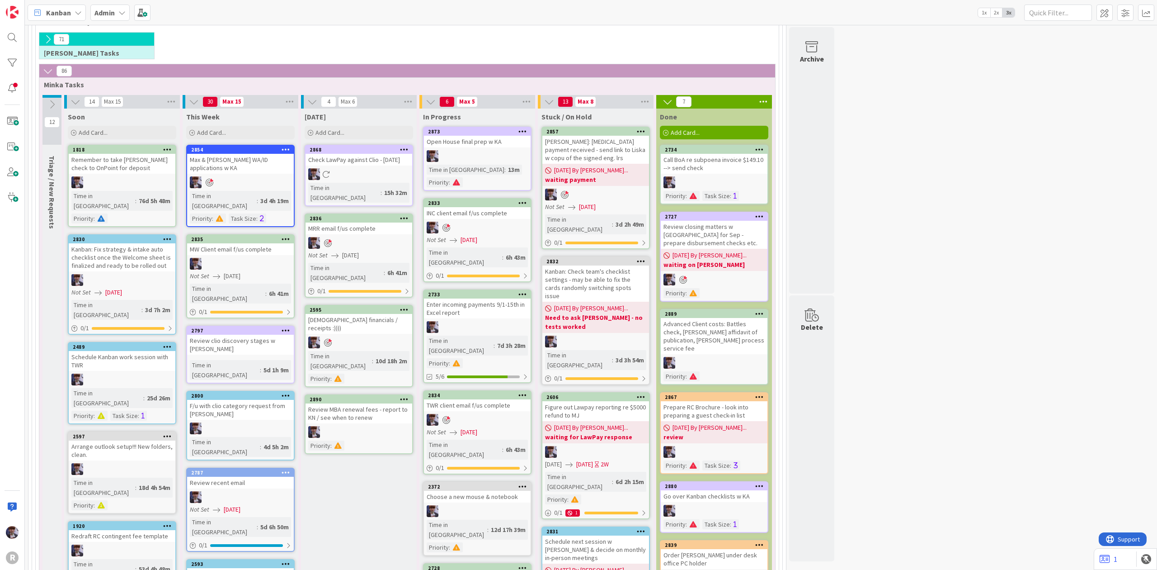
click at [484, 321] on div at bounding box center [477, 327] width 107 height 12
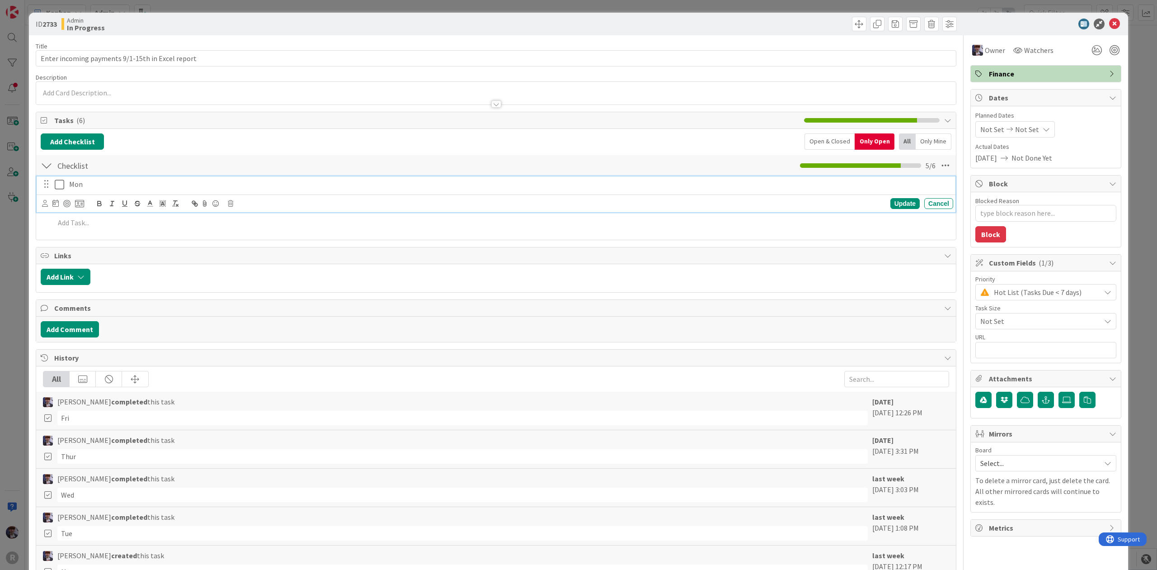
click at [60, 188] on icon at bounding box center [59, 184] width 9 height 11
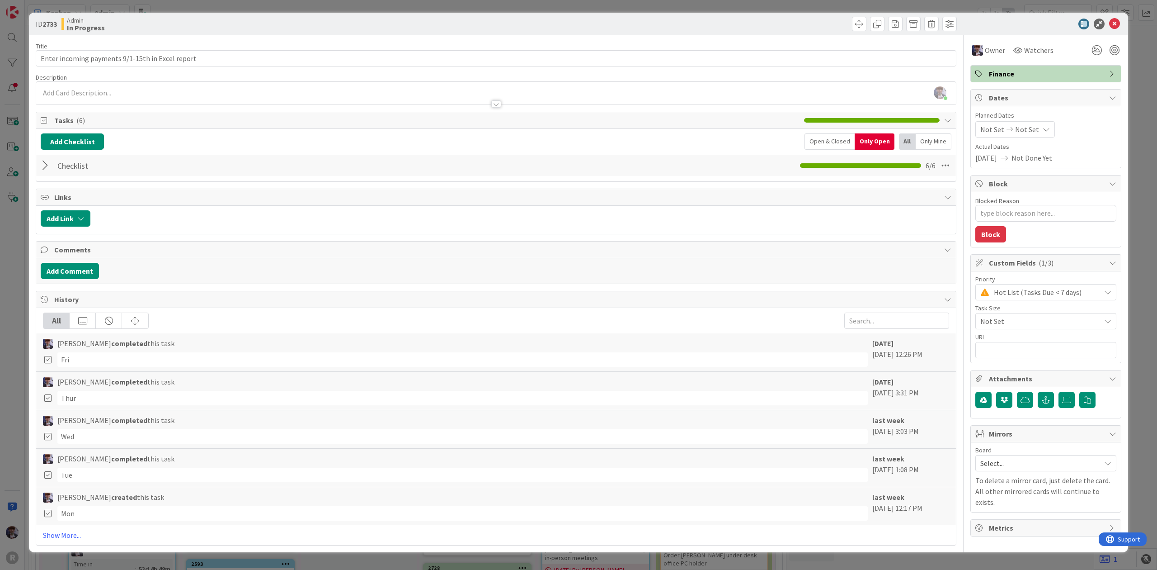
click at [21, 262] on div "ID 2733 Admin In Progress Title 48 / 128 Enter incoming payments 9/1-15th in Ex…" at bounding box center [578, 285] width 1157 height 570
